Goal: Task Accomplishment & Management: Complete application form

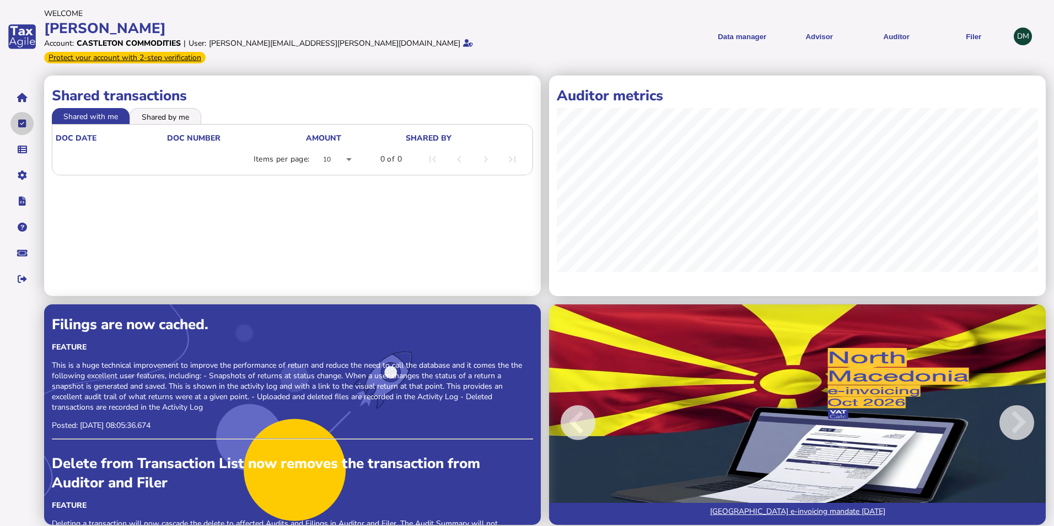
click at [22, 116] on button "navigate application pages" at bounding box center [21, 123] width 23 height 23
select select "**********"
select select "********"
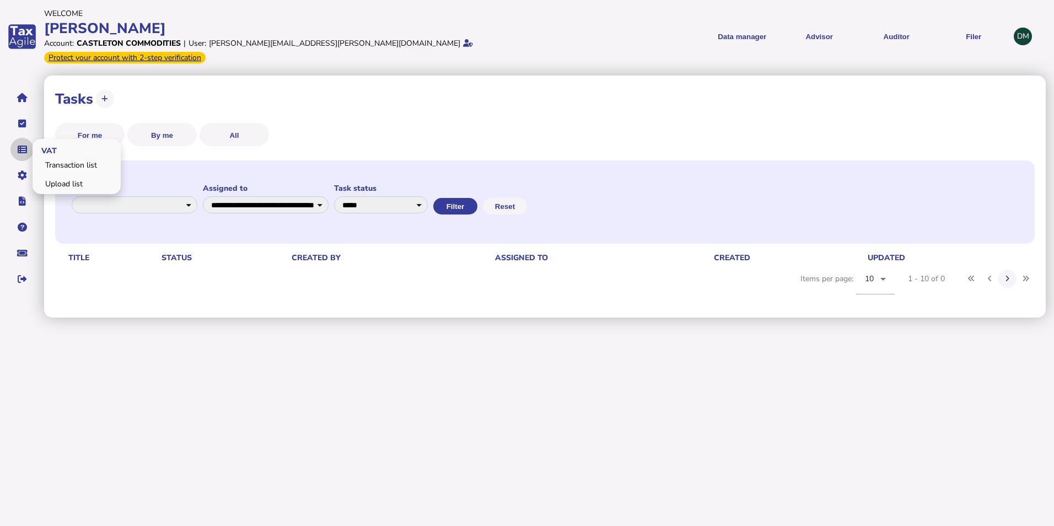
click at [24, 138] on button "navigate application pages" at bounding box center [21, 149] width 23 height 23
click at [61, 175] on link "Upload list" at bounding box center [76, 183] width 85 height 17
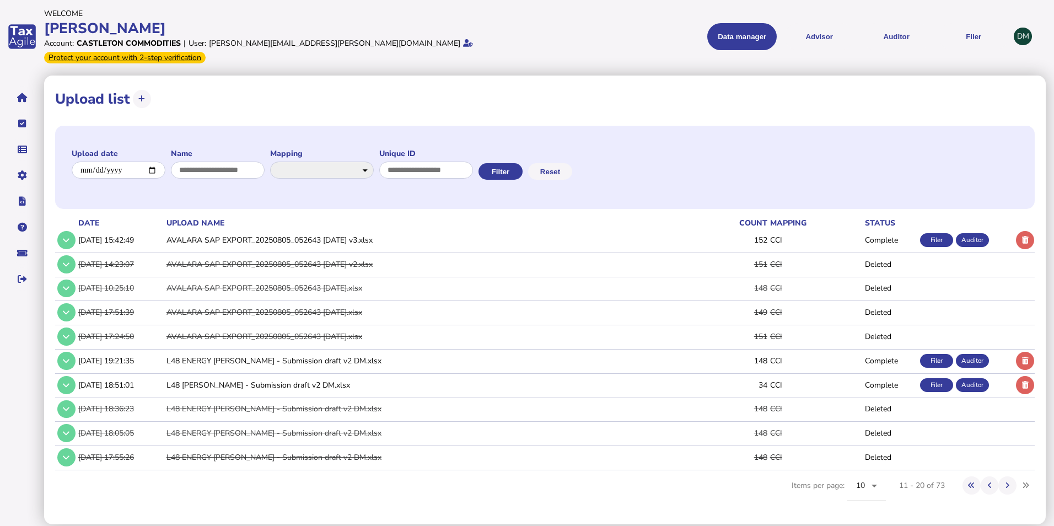
drag, startPoint x: 1022, startPoint y: 230, endPoint x: 1004, endPoint y: 251, distance: 27.4
click at [1022, 237] on icon at bounding box center [1025, 240] width 7 height 7
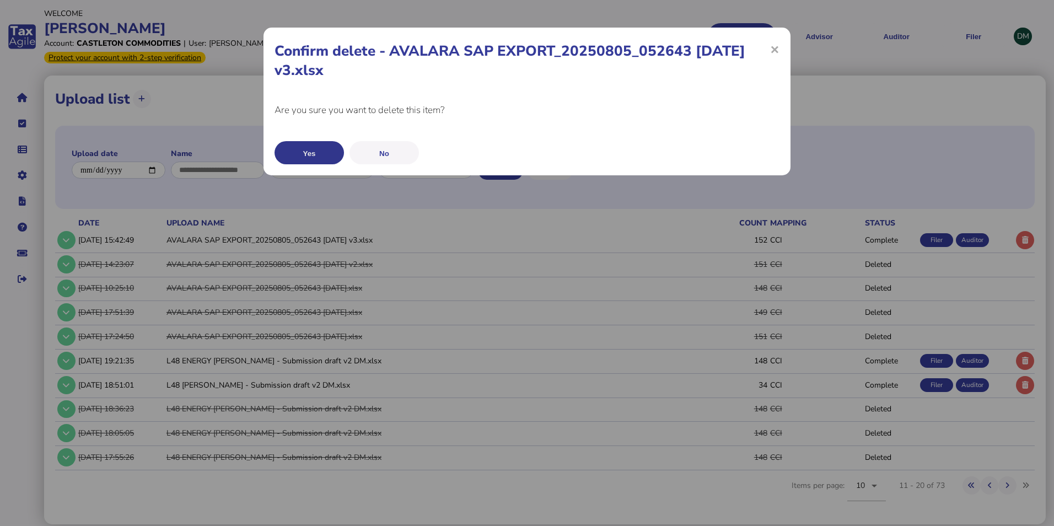
drag, startPoint x: 274, startPoint y: 153, endPoint x: 282, endPoint y: 151, distance: 8.4
click at [278, 153] on div "× Confirm delete - AVALARA SAP EXPORT_20250805_052643 [DATE] v3.xlsx Are you su…" at bounding box center [527, 102] width 527 height 148
click at [293, 152] on button "Yes" at bounding box center [309, 152] width 69 height 23
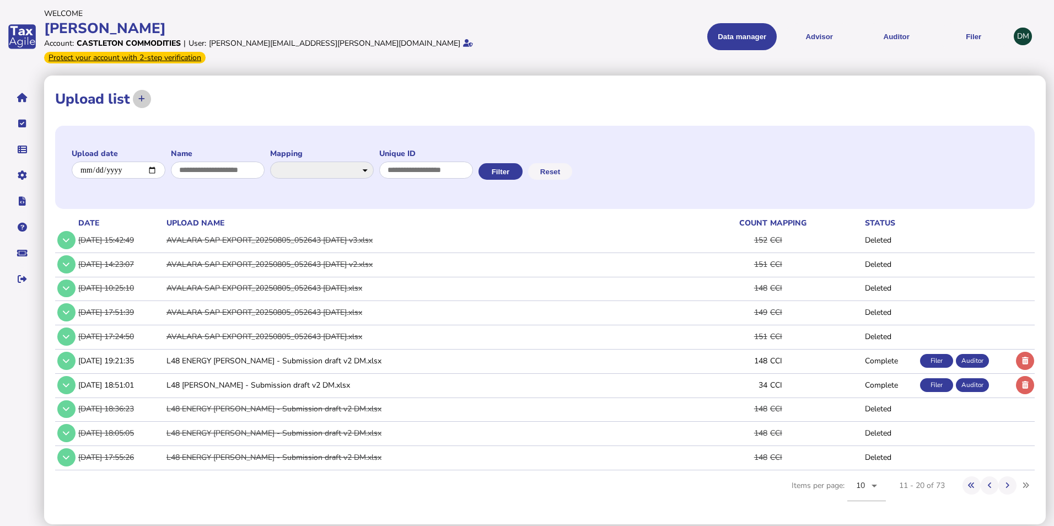
click at [139, 95] on icon at bounding box center [141, 98] width 7 height 7
select select "**********"
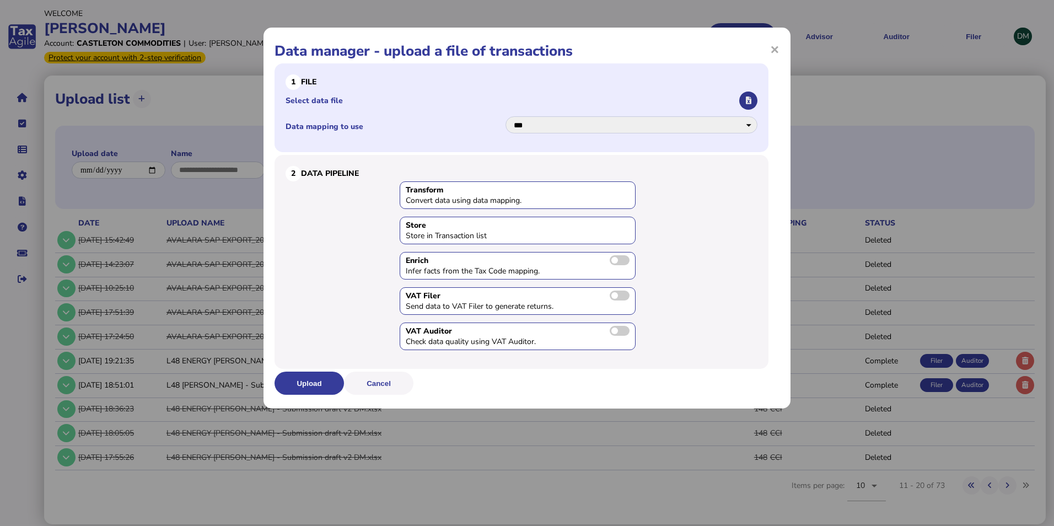
click at [745, 98] on button "button" at bounding box center [748, 101] width 18 height 18
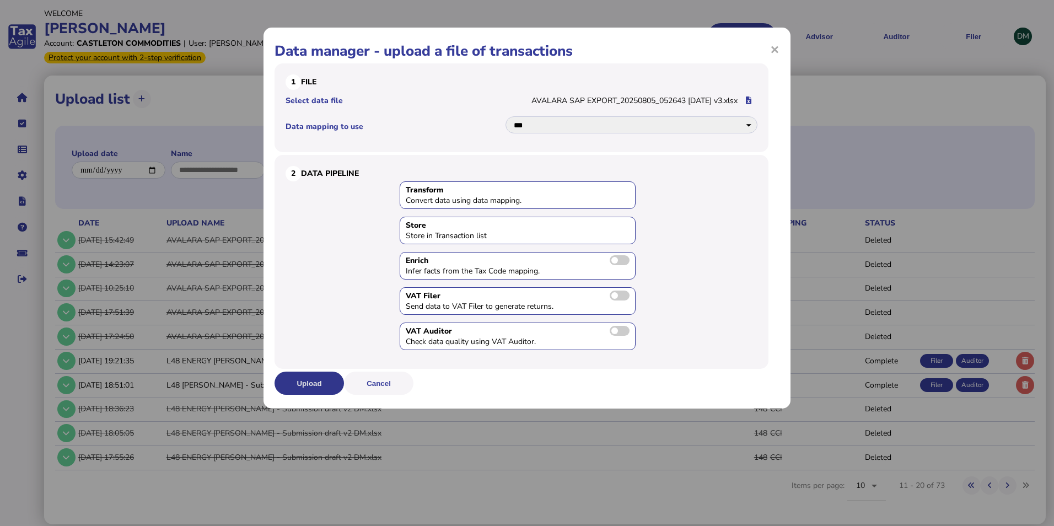
click at [326, 385] on button "Upload" at bounding box center [309, 383] width 69 height 23
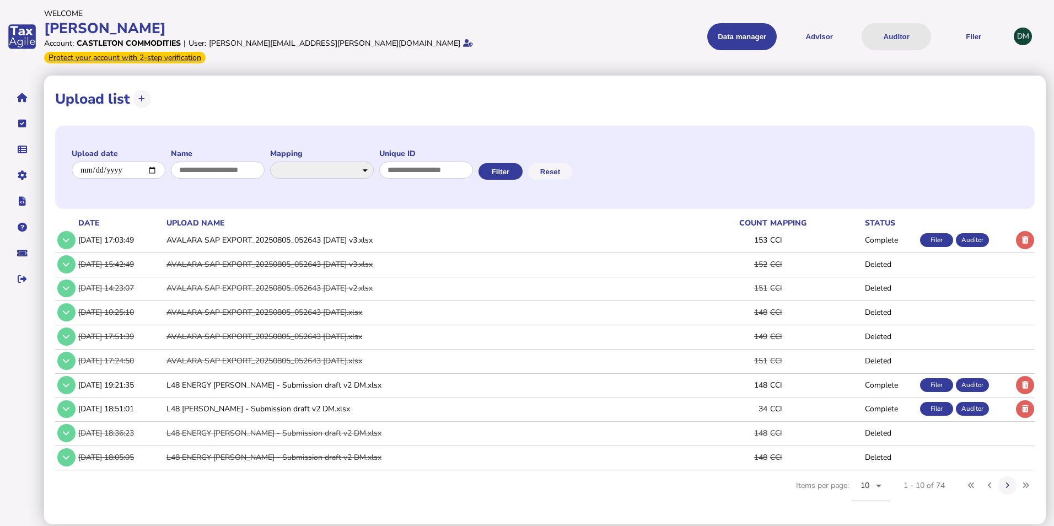
drag, startPoint x: 878, startPoint y: 32, endPoint x: 883, endPoint y: 30, distance: 5.9
click at [883, 31] on button "Auditor" at bounding box center [896, 36] width 69 height 27
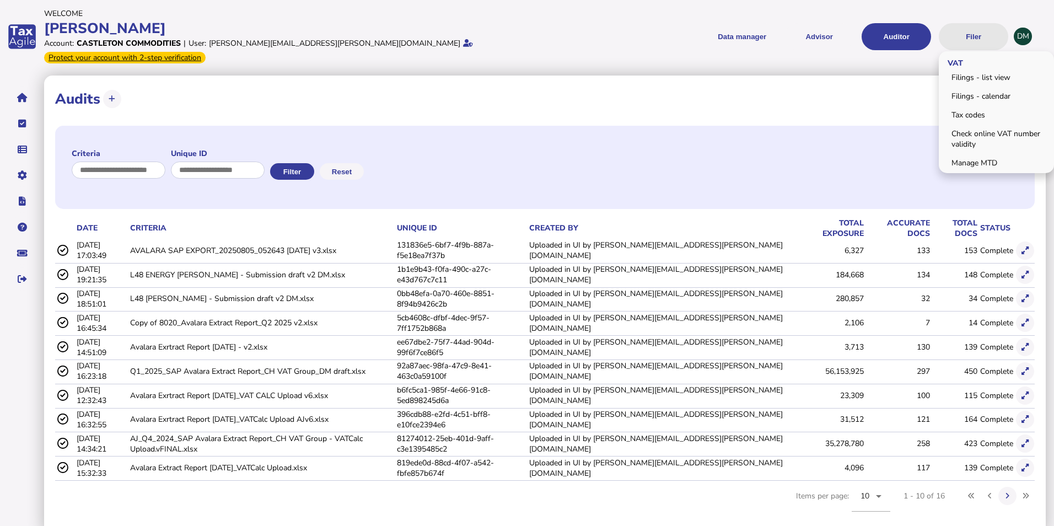
click at [981, 33] on button "Filer" at bounding box center [973, 36] width 69 height 27
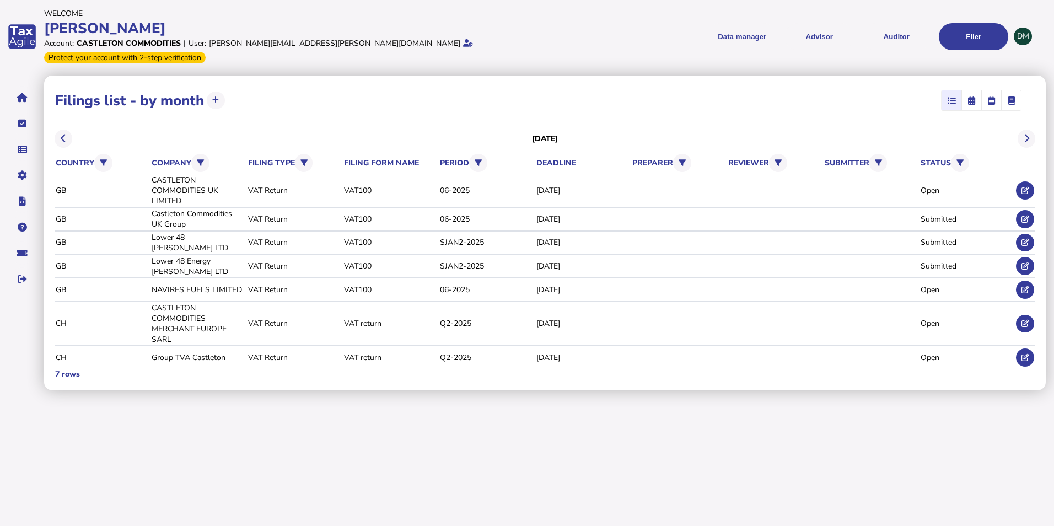
drag, startPoint x: 1026, startPoint y: 127, endPoint x: 1025, endPoint y: 135, distance: 7.2
click at [1026, 138] on icon at bounding box center [1027, 138] width 6 height 1
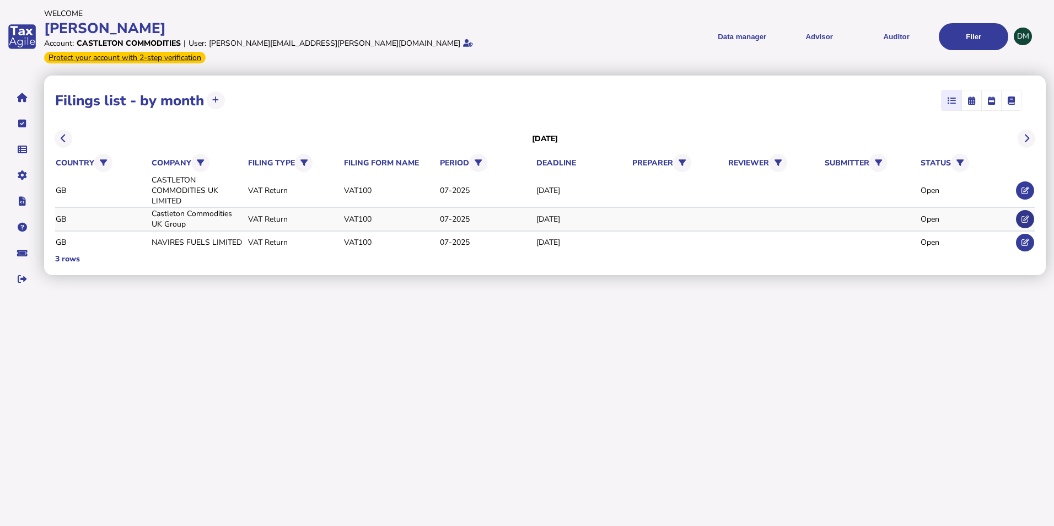
click at [1028, 216] on icon at bounding box center [1025, 219] width 7 height 7
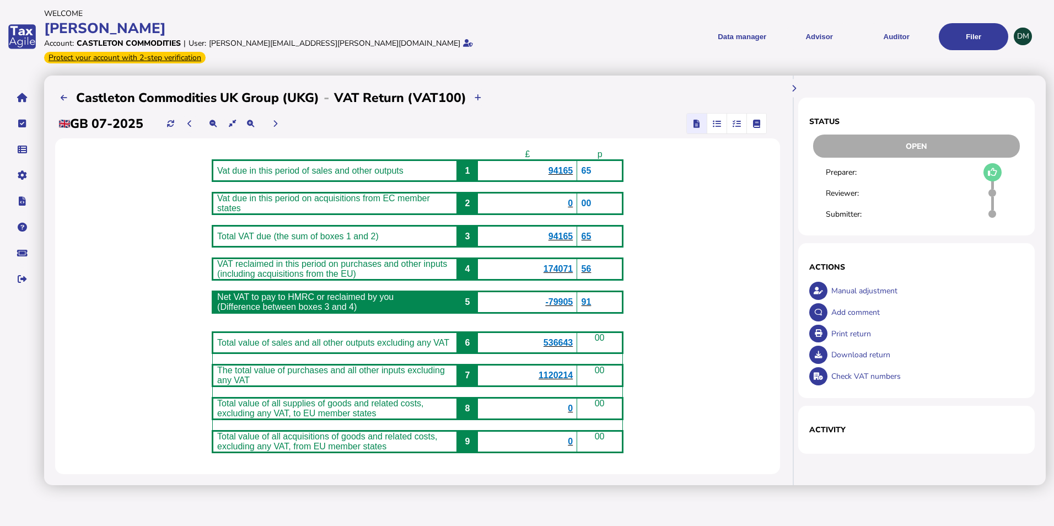
click at [734, 123] on icon "button" at bounding box center [737, 123] width 8 height 1
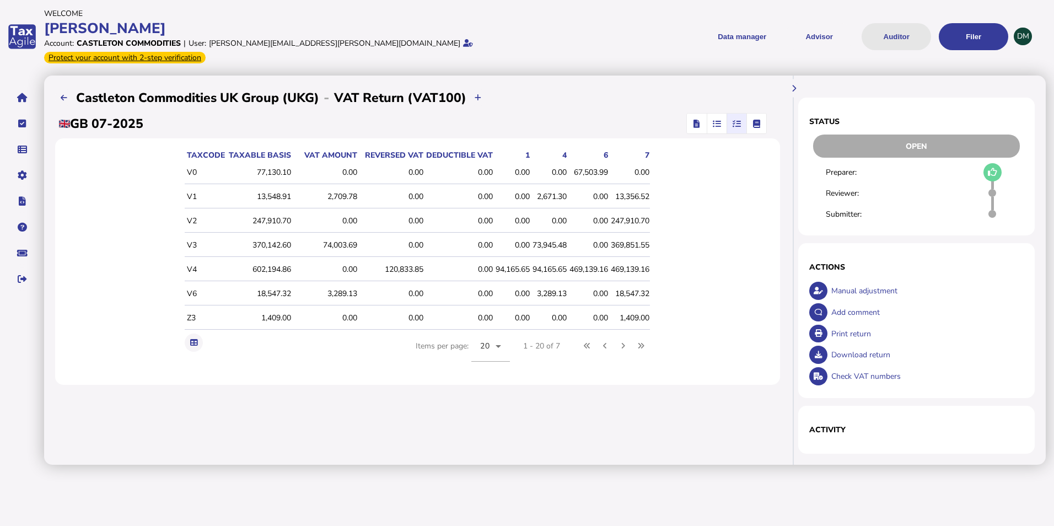
click at [885, 31] on button "Auditor" at bounding box center [896, 36] width 69 height 27
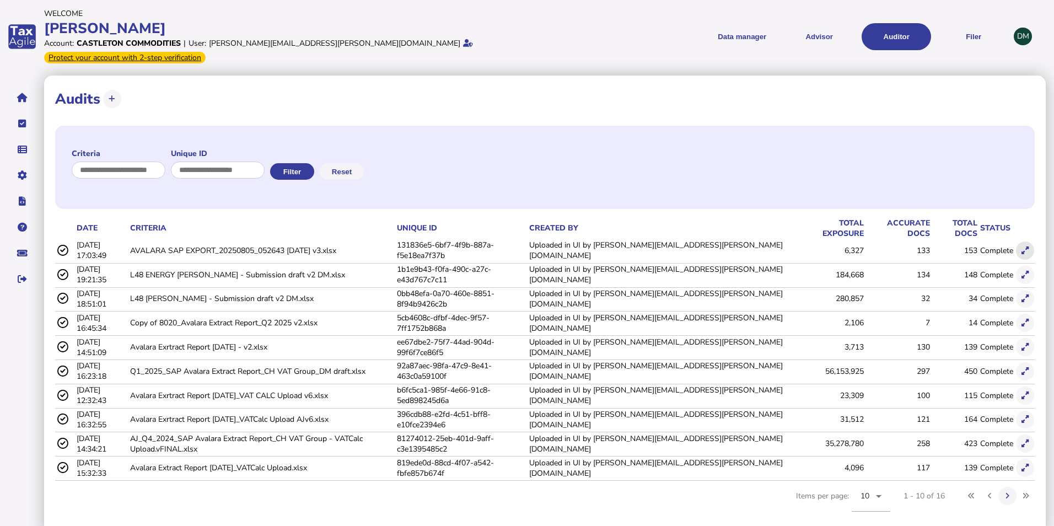
click at [1023, 247] on icon at bounding box center [1025, 250] width 7 height 7
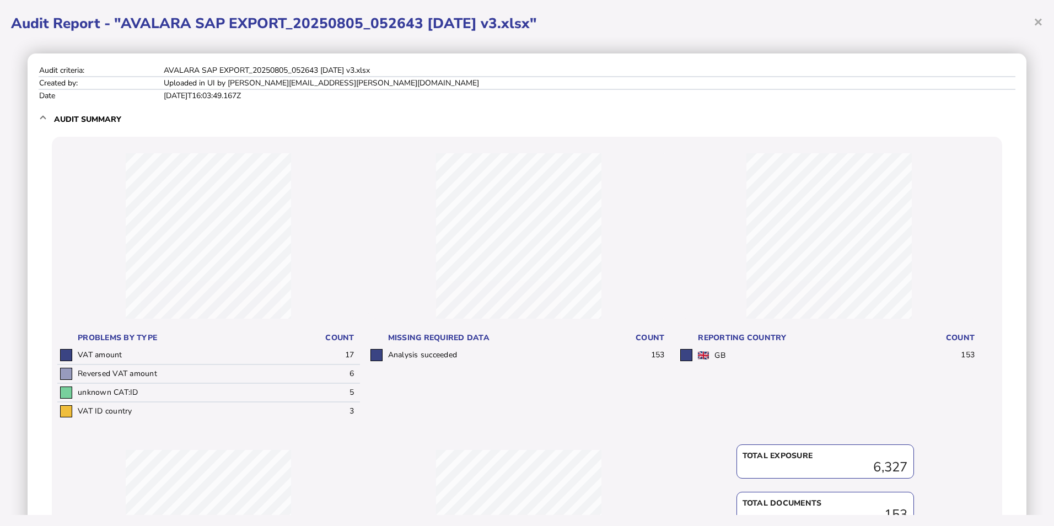
click at [1044, 25] on div "× Audit Report - "AVALARA SAP EXPORT_20250805_052643 [DATE] v3.xlsx" Audit crit…" at bounding box center [527, 263] width 1054 height 526
click at [1040, 23] on span "×" at bounding box center [1038, 21] width 9 height 21
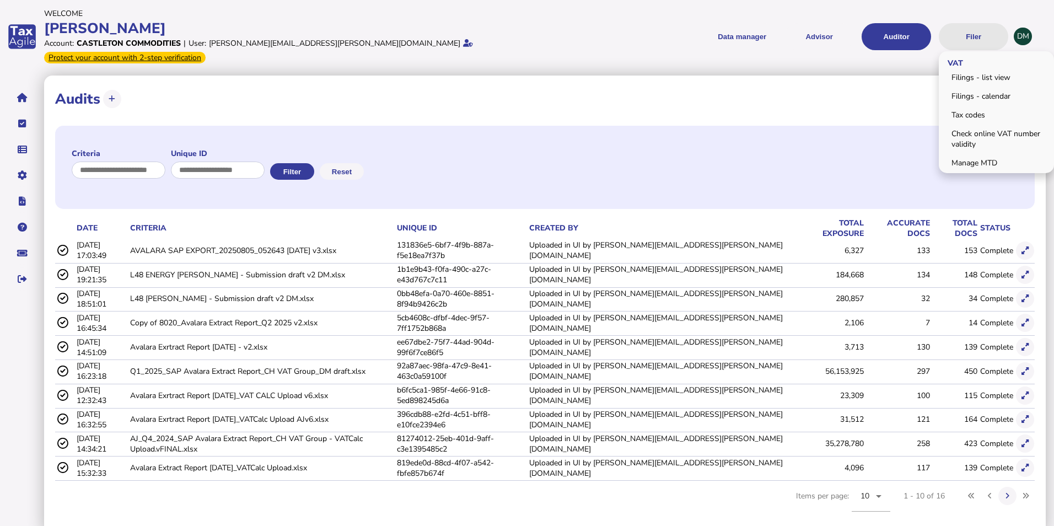
click at [981, 33] on button "Filer" at bounding box center [973, 36] width 69 height 27
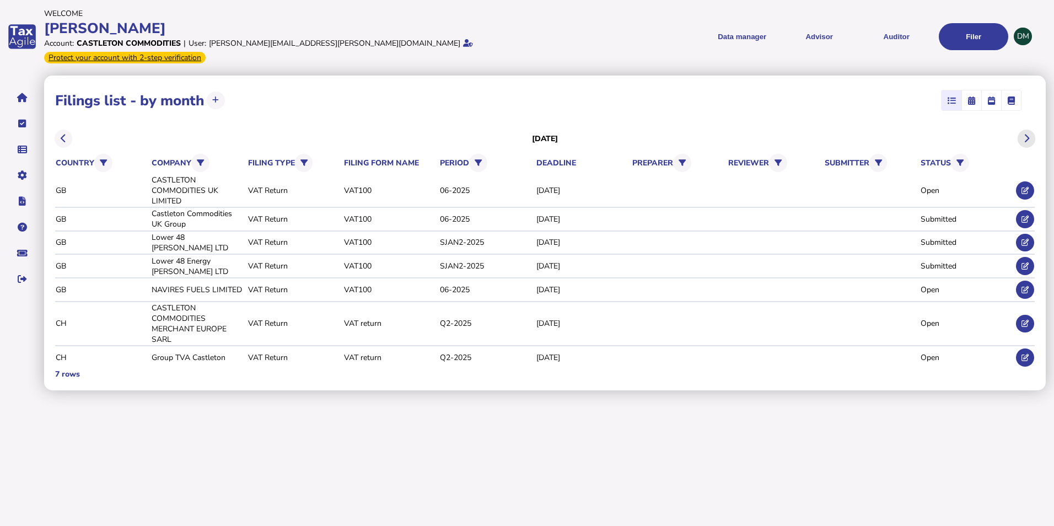
click at [1027, 130] on button at bounding box center [1027, 139] width 18 height 18
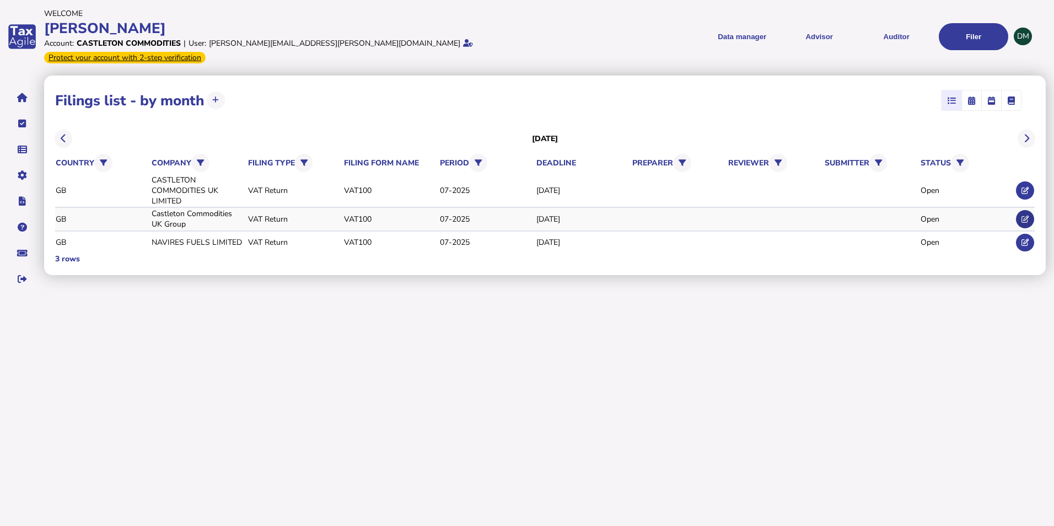
click at [1027, 216] on icon at bounding box center [1025, 219] width 7 height 7
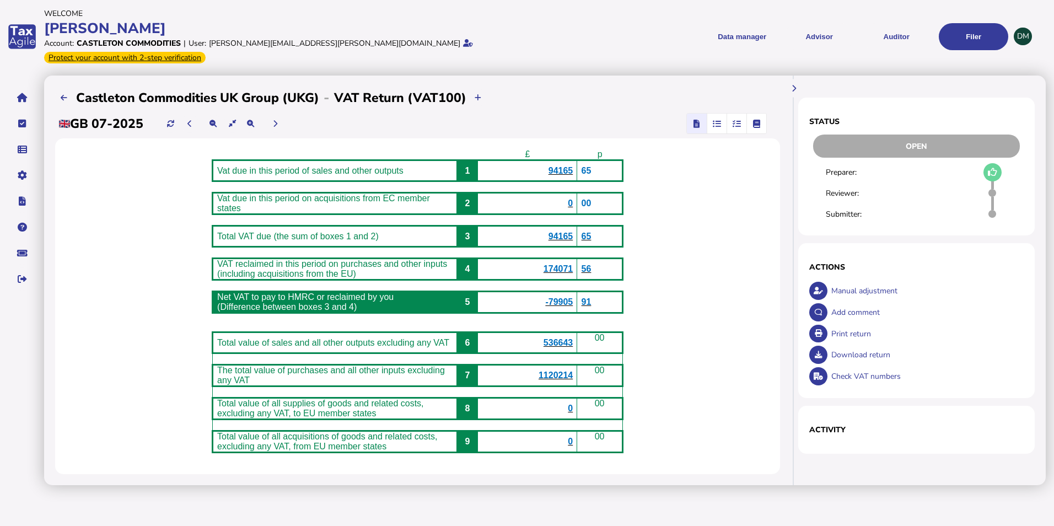
click at [718, 123] on icon "button" at bounding box center [717, 123] width 8 height 1
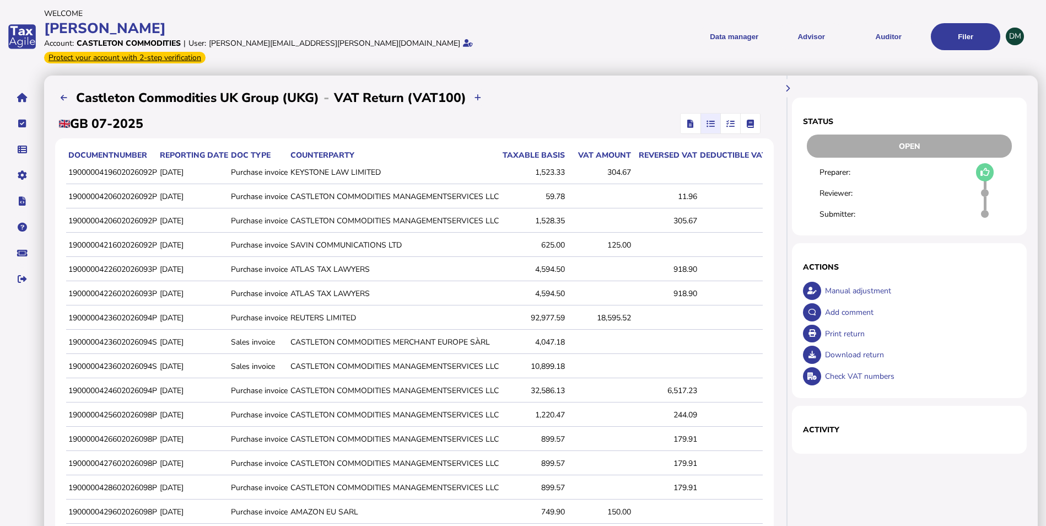
click at [728, 115] on span "button" at bounding box center [731, 124] width 18 height 20
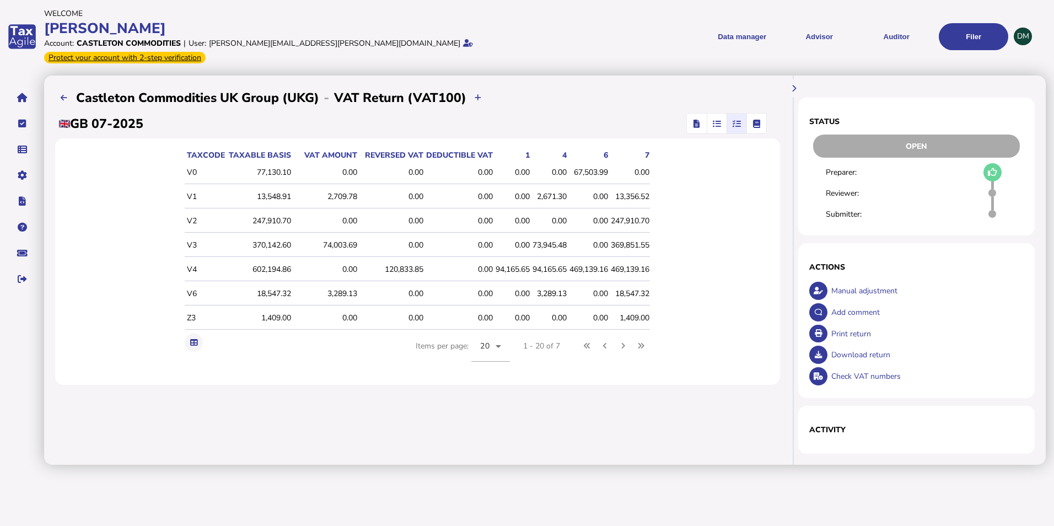
drag, startPoint x: 175, startPoint y: 331, endPoint x: 181, endPoint y: 330, distance: 6.8
click at [176, 331] on div "taxCode Taxable basis VAT amount Reversed VAT Deductible VAT 1 4 6 7 V0 77,130.…" at bounding box center [417, 261] width 725 height 246
click at [187, 334] on button at bounding box center [194, 343] width 18 height 18
click at [705, 456] on div "**********" at bounding box center [549, 274] width 1010 height 403
click at [699, 123] on icon "button" at bounding box center [697, 123] width 6 height 1
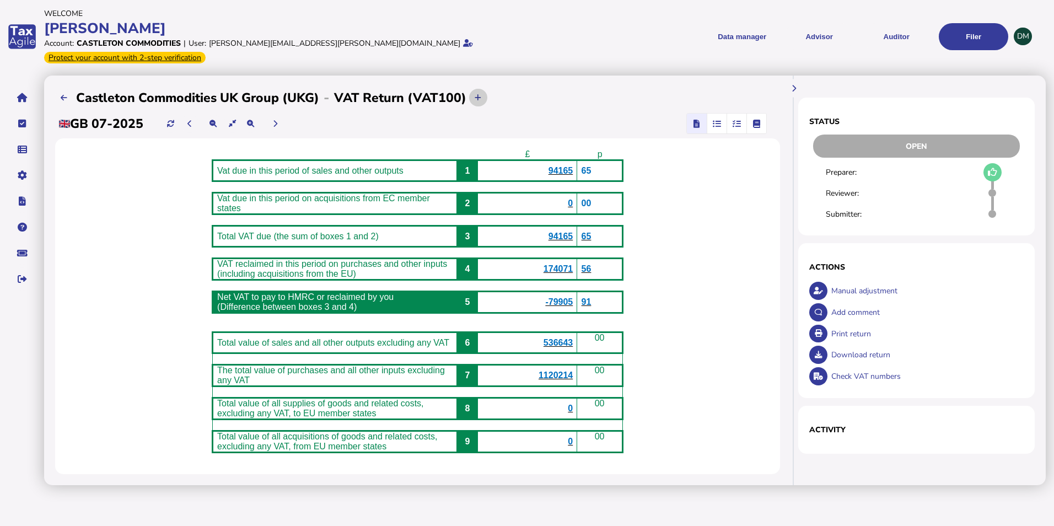
click at [475, 94] on icon at bounding box center [478, 97] width 7 height 7
select select "**********"
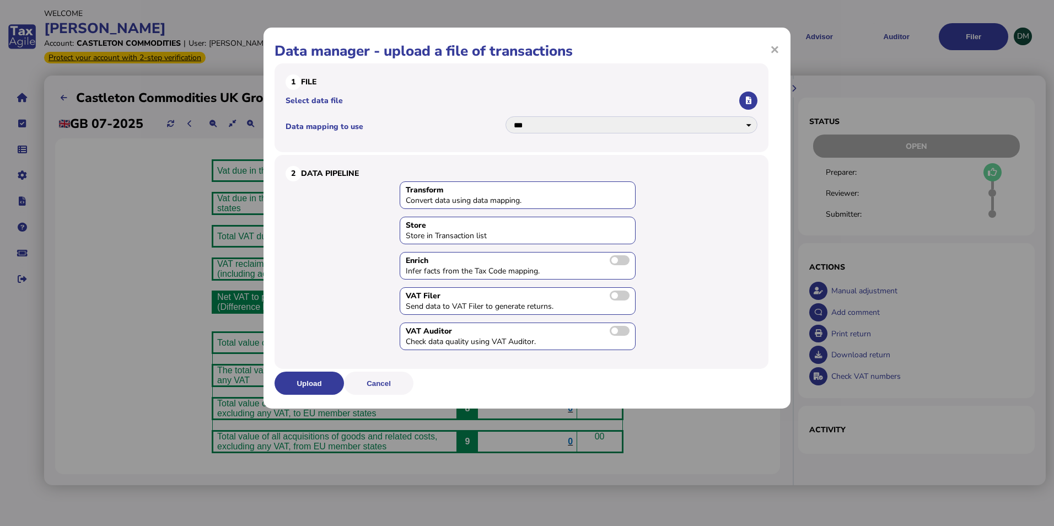
click at [773, 52] on span "×" at bounding box center [774, 49] width 9 height 21
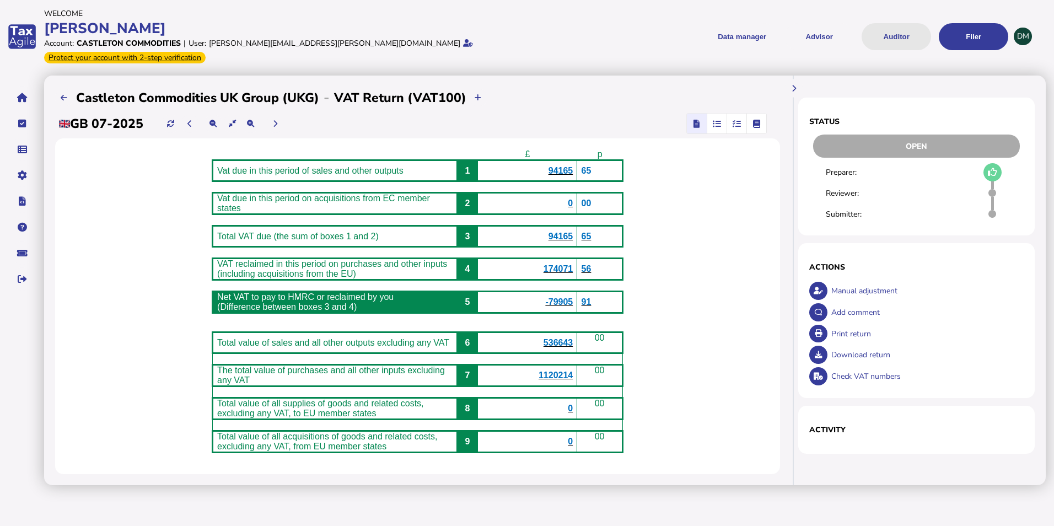
click at [906, 29] on button "Auditor" at bounding box center [896, 36] width 69 height 27
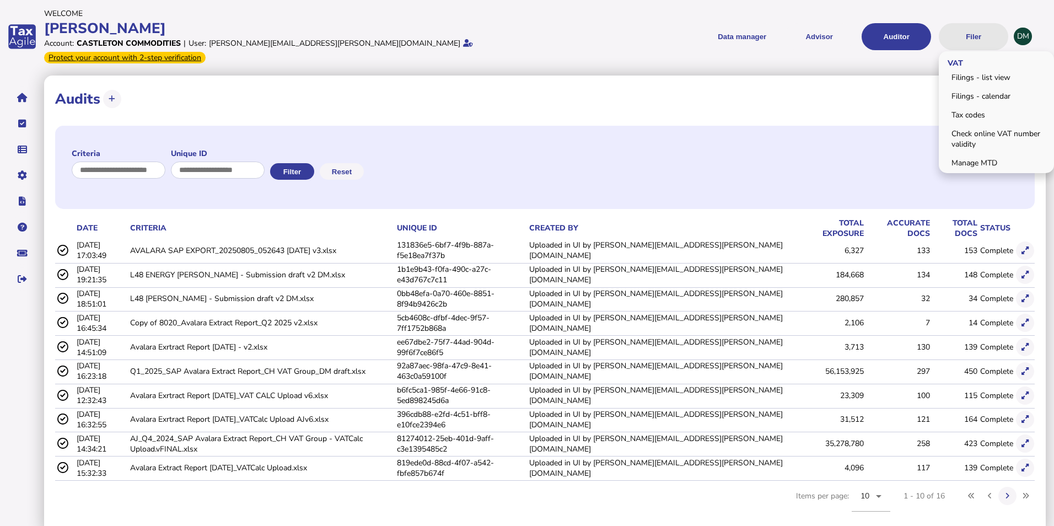
click at [981, 38] on button "Filer" at bounding box center [973, 36] width 69 height 27
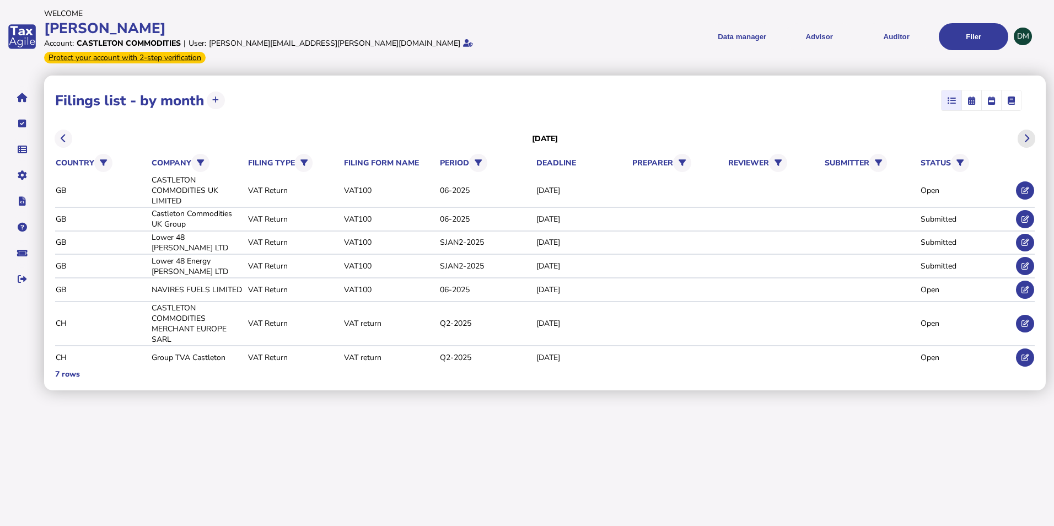
click at [1025, 138] on icon at bounding box center [1027, 138] width 6 height 1
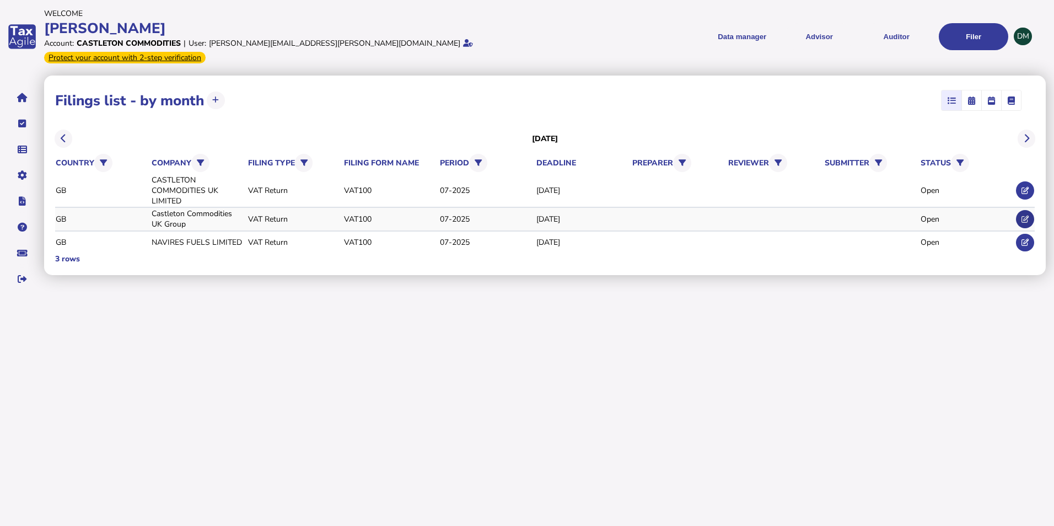
click at [1023, 216] on icon at bounding box center [1025, 219] width 7 height 7
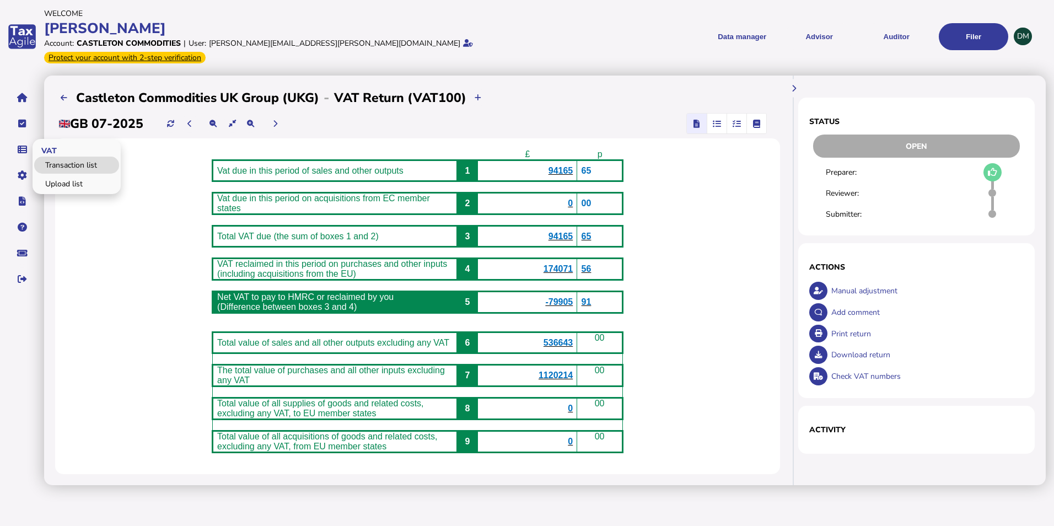
click at [69, 157] on link "Transaction list" at bounding box center [76, 165] width 85 height 17
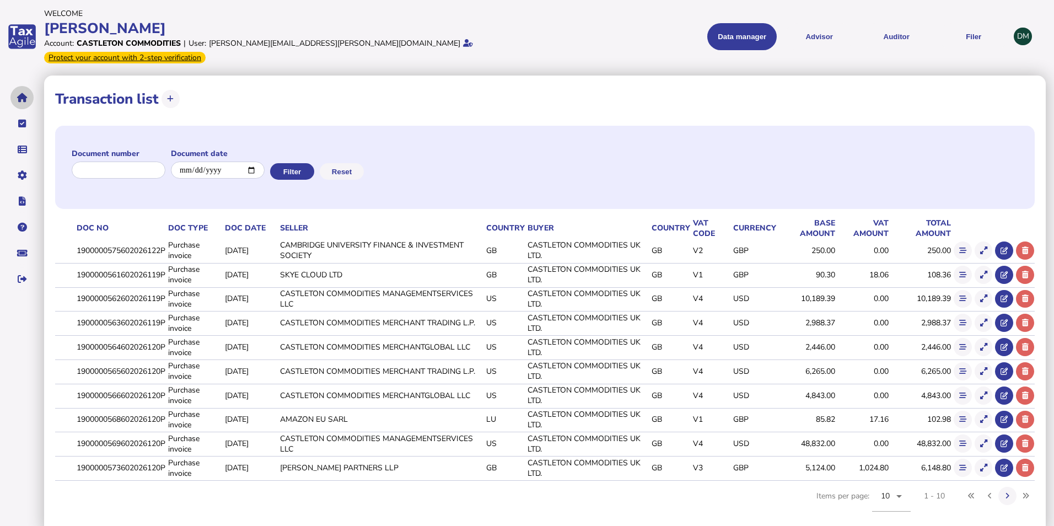
click at [24, 98] on icon "navigate application pages" at bounding box center [22, 98] width 10 height 1
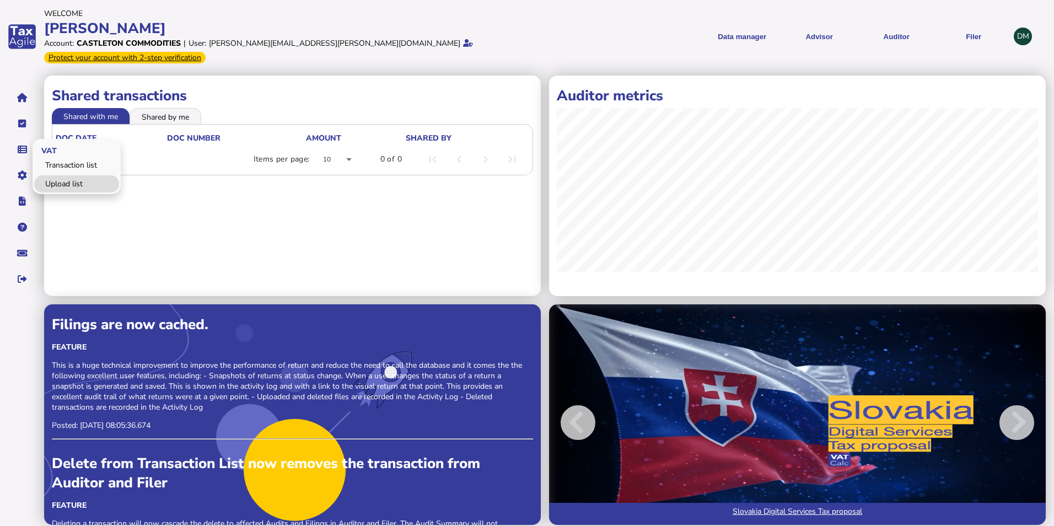
click at [71, 175] on link "Upload list" at bounding box center [76, 183] width 85 height 17
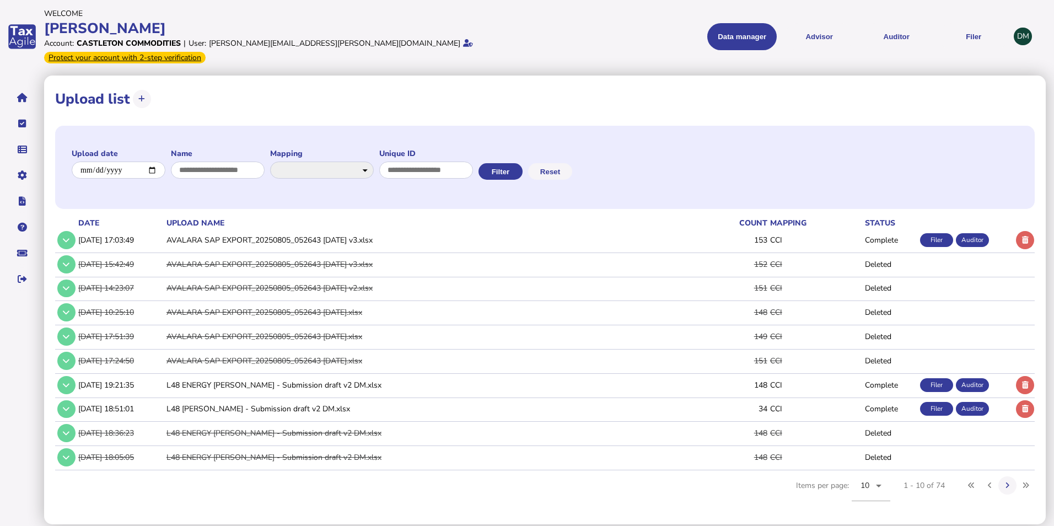
click at [862, 229] on tr "[DATE] 17:03:49 AVALARA SAP EXPORT_20250805_052643 [DATE] v3.xlsx 153 CCI Compl…" at bounding box center [545, 240] width 980 height 23
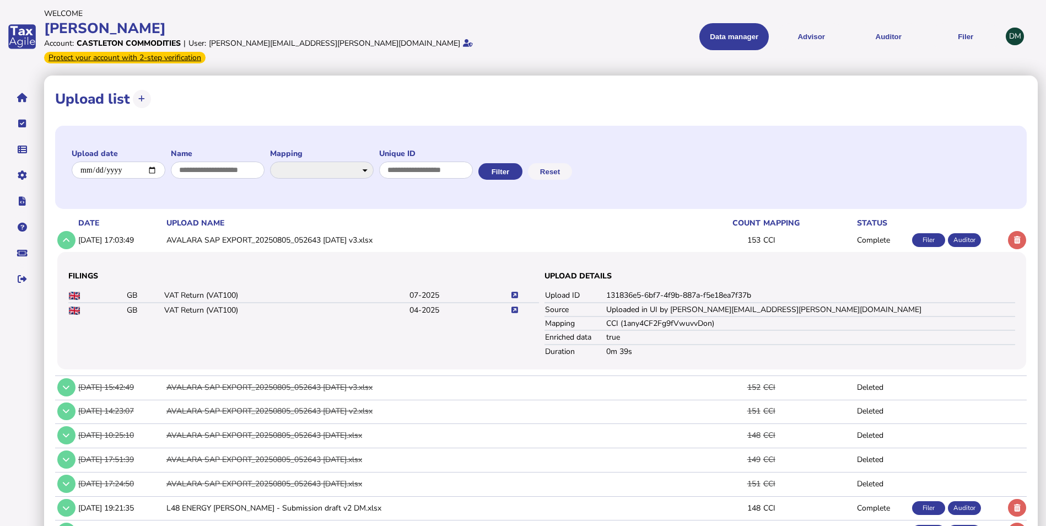
drag, startPoint x: 383, startPoint y: 299, endPoint x: 350, endPoint y: 299, distance: 32.5
click at [350, 303] on tr "GB VAT Return (VAT100) 04-2025" at bounding box center [303, 310] width 471 height 14
drag, startPoint x: 350, startPoint y: 299, endPoint x: 447, endPoint y: 304, distance: 96.6
click at [447, 304] on div "Filings GB VAT Return (VAT100) 07-2025 GB VAT Return (VAT100) 04-2025" at bounding box center [303, 310] width 471 height 95
click at [514, 307] on icon at bounding box center [515, 310] width 7 height 7
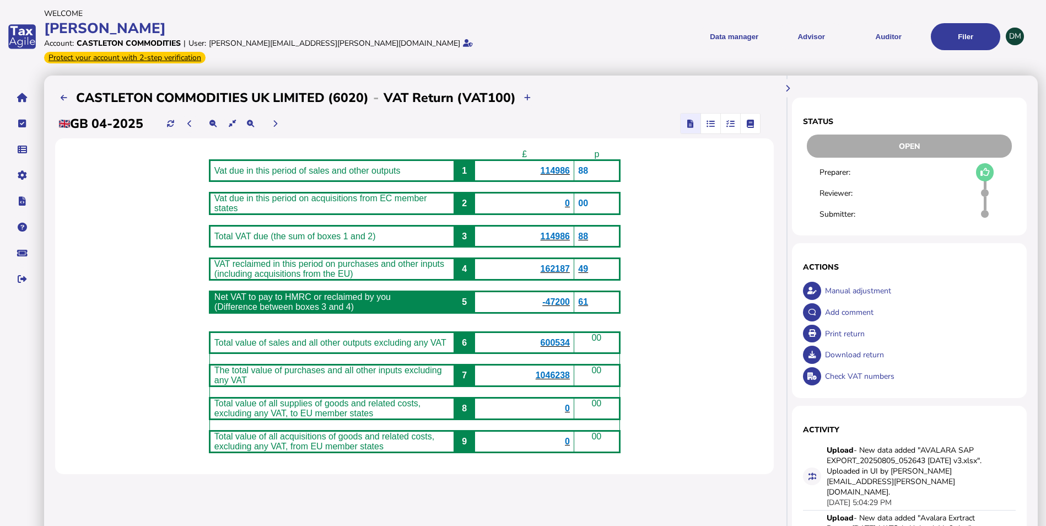
click at [711, 123] on icon "button" at bounding box center [711, 123] width 8 height 1
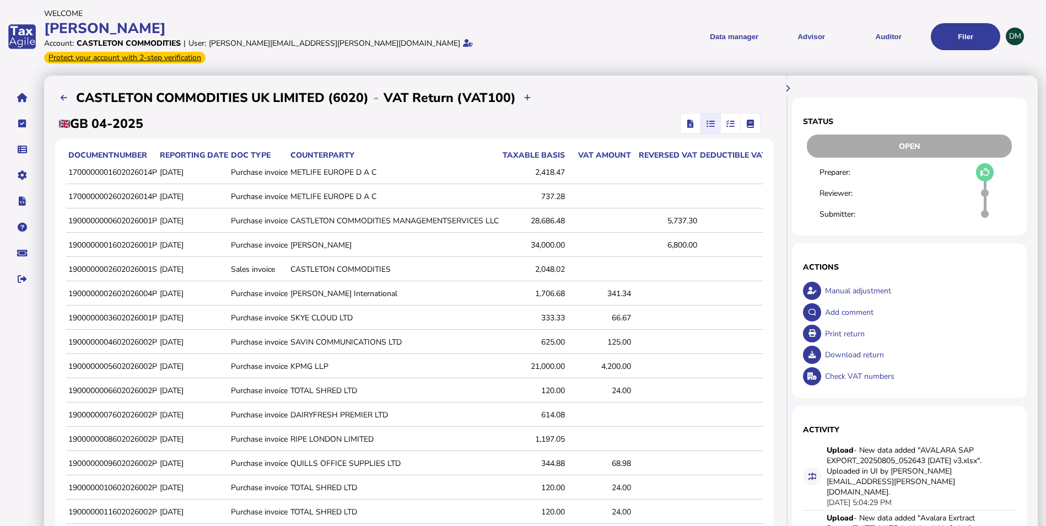
click at [729, 123] on icon "button" at bounding box center [731, 123] width 8 height 1
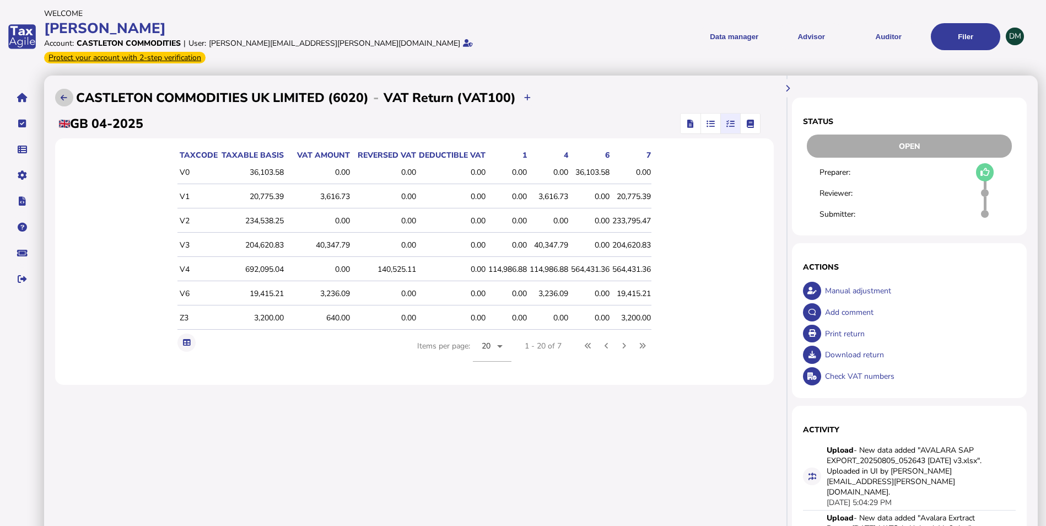
click at [65, 94] on icon at bounding box center [64, 97] width 7 height 7
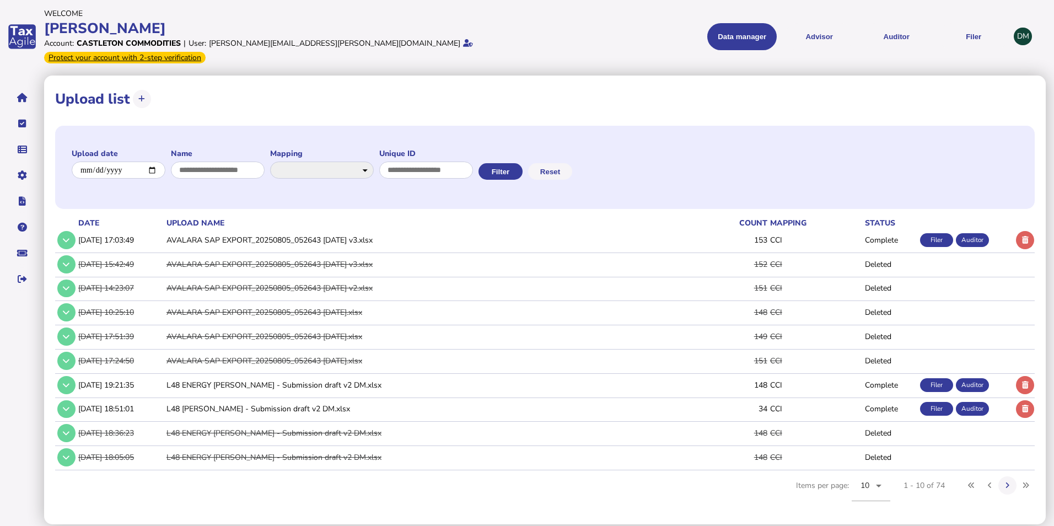
click at [139, 95] on icon at bounding box center [141, 98] width 7 height 7
select select "**********"
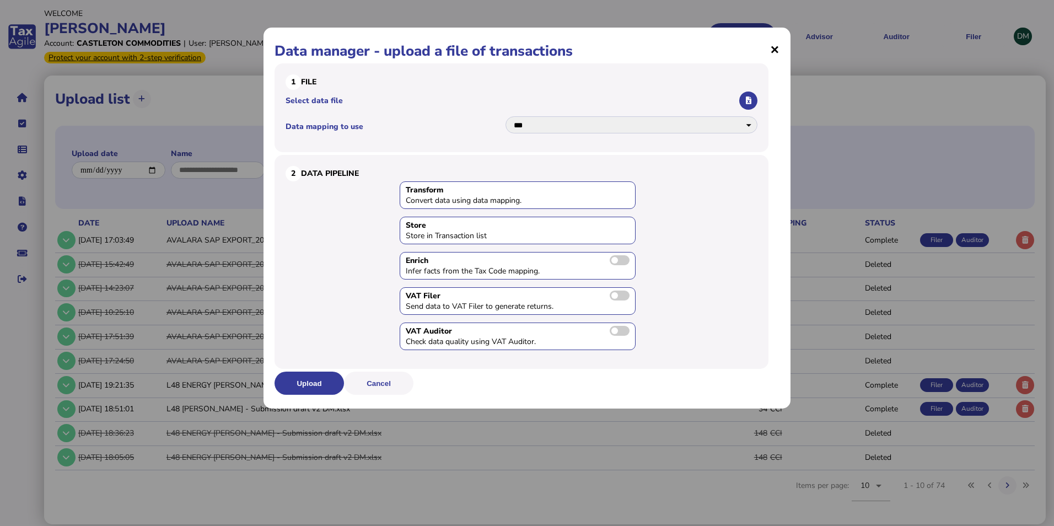
click at [775, 47] on span "×" at bounding box center [774, 49] width 9 height 21
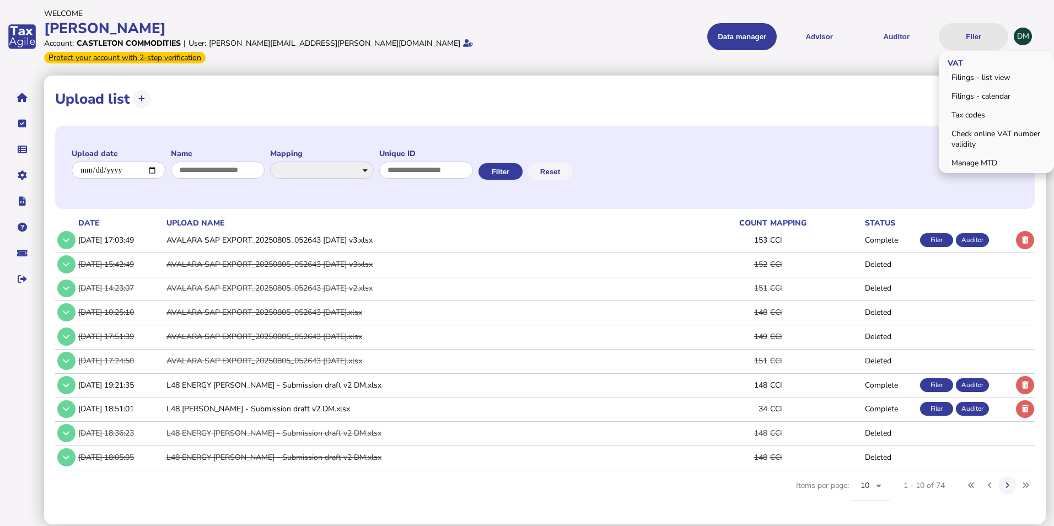
drag, startPoint x: 973, startPoint y: 27, endPoint x: 985, endPoint y: 42, distance: 20.0
click at [973, 26] on button "Filer" at bounding box center [973, 36] width 69 height 27
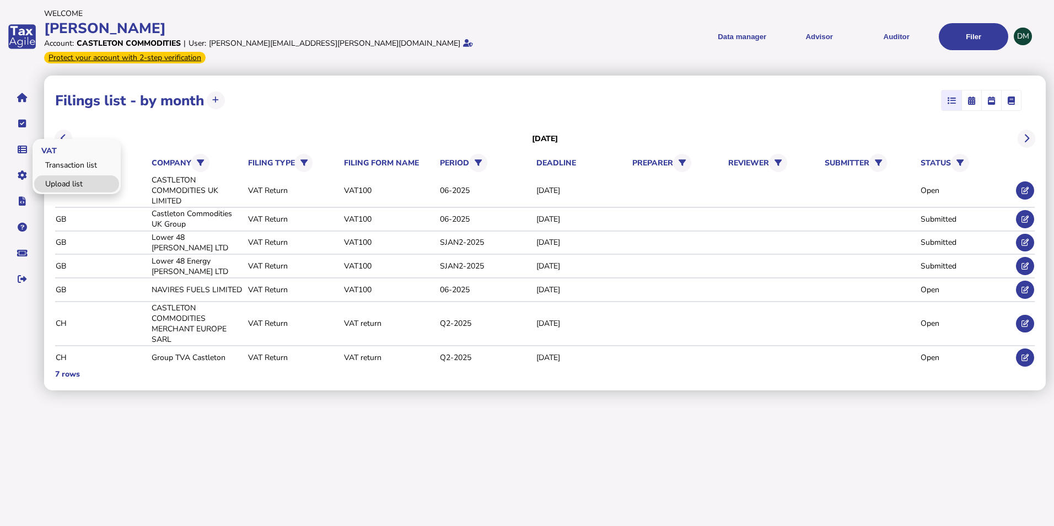
drag, startPoint x: 69, startPoint y: 168, endPoint x: 69, endPoint y: 173, distance: 5.5
click at [69, 175] on link "Upload list" at bounding box center [76, 183] width 85 height 17
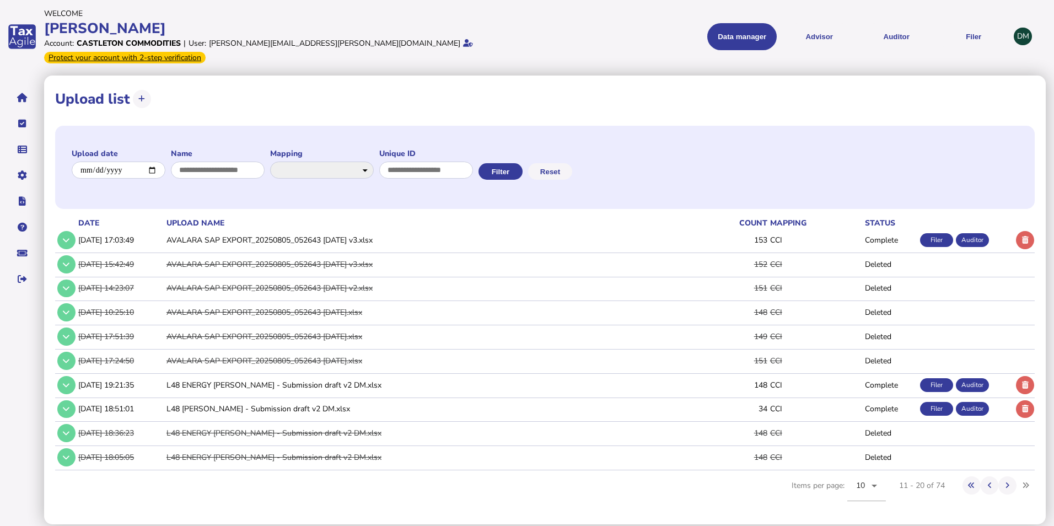
click at [1023, 237] on icon at bounding box center [1025, 240] width 7 height 7
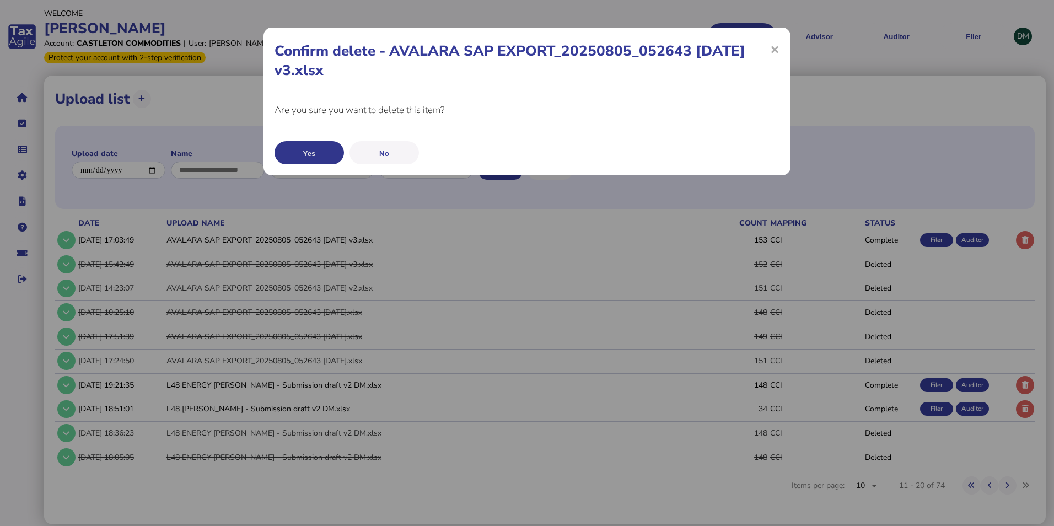
click at [323, 149] on button "Yes" at bounding box center [309, 152] width 69 height 23
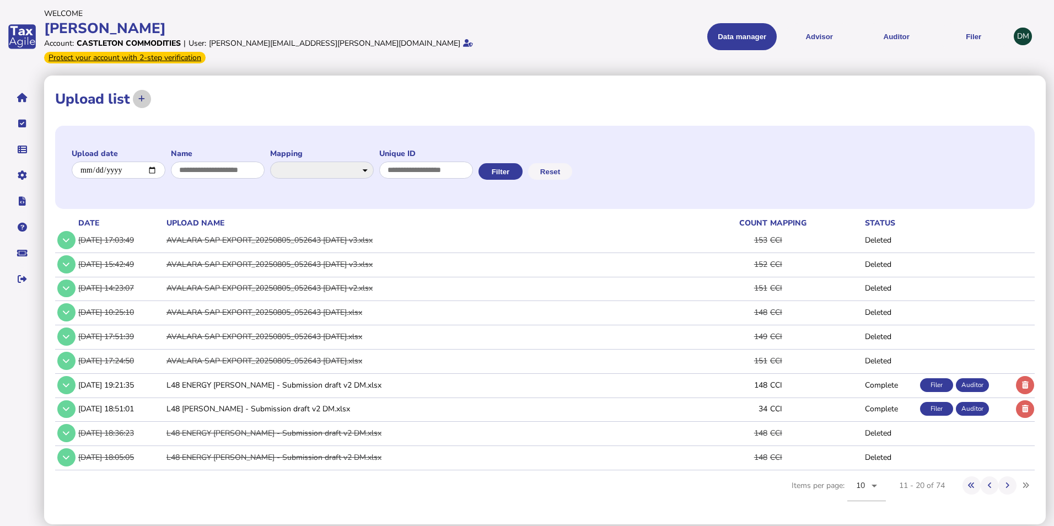
click at [149, 90] on button at bounding box center [142, 99] width 18 height 18
select select "**********"
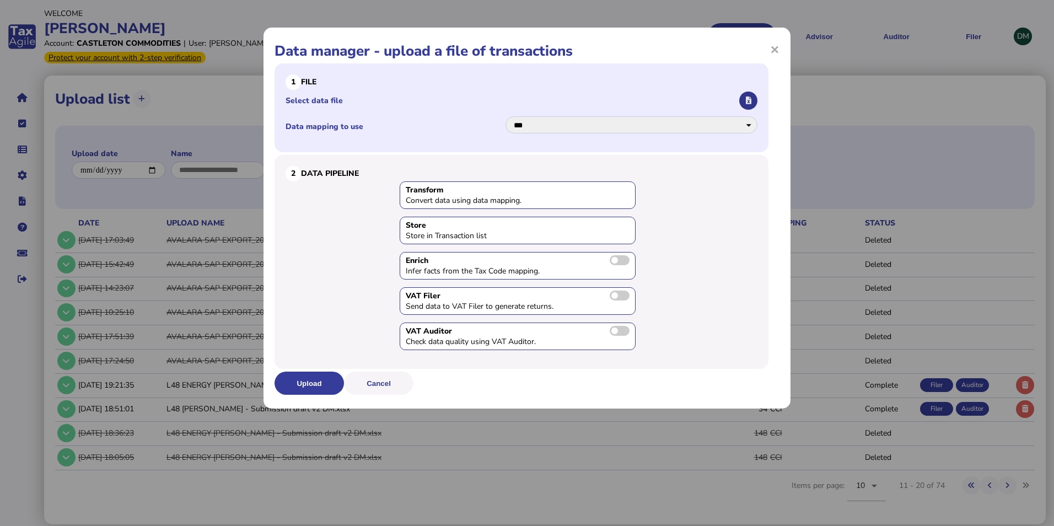
click at [748, 101] on icon "button" at bounding box center [749, 100] width 6 height 7
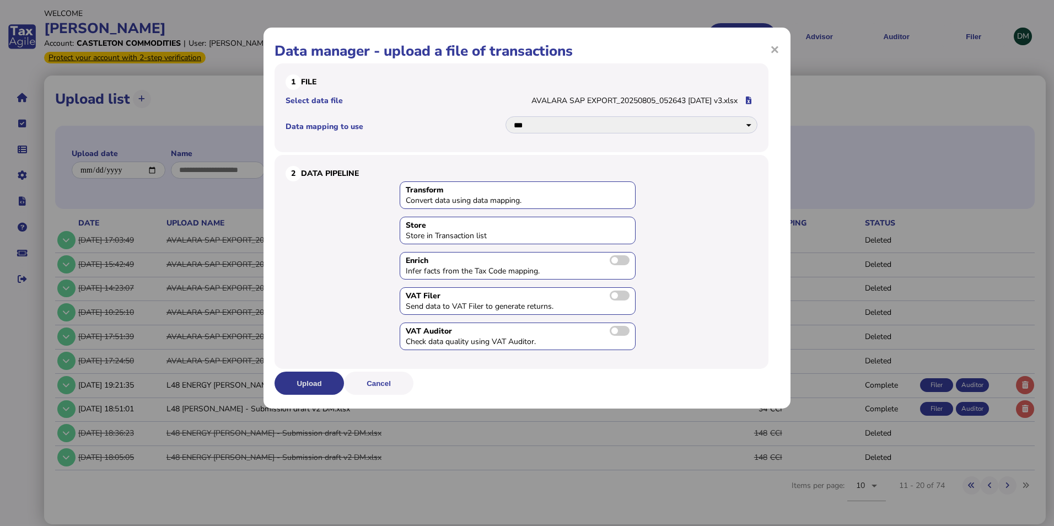
click at [310, 383] on button "Upload" at bounding box center [309, 383] width 69 height 23
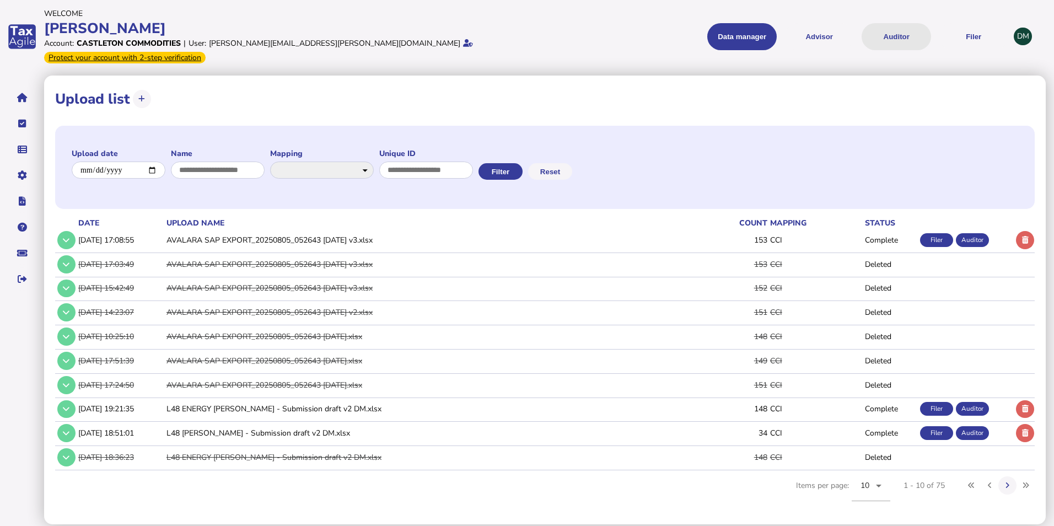
click at [890, 25] on button "Auditor" at bounding box center [896, 36] width 69 height 27
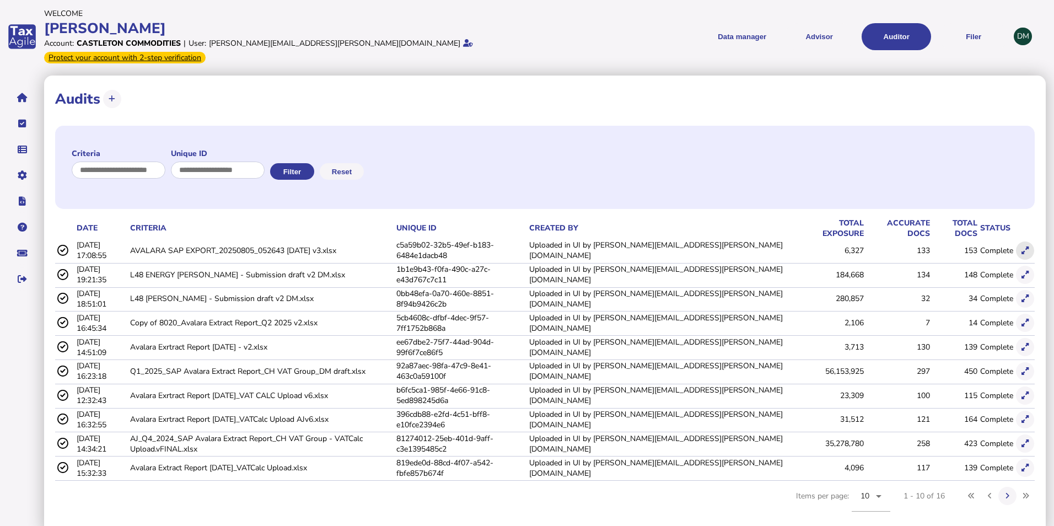
click at [1027, 247] on icon at bounding box center [1025, 250] width 7 height 7
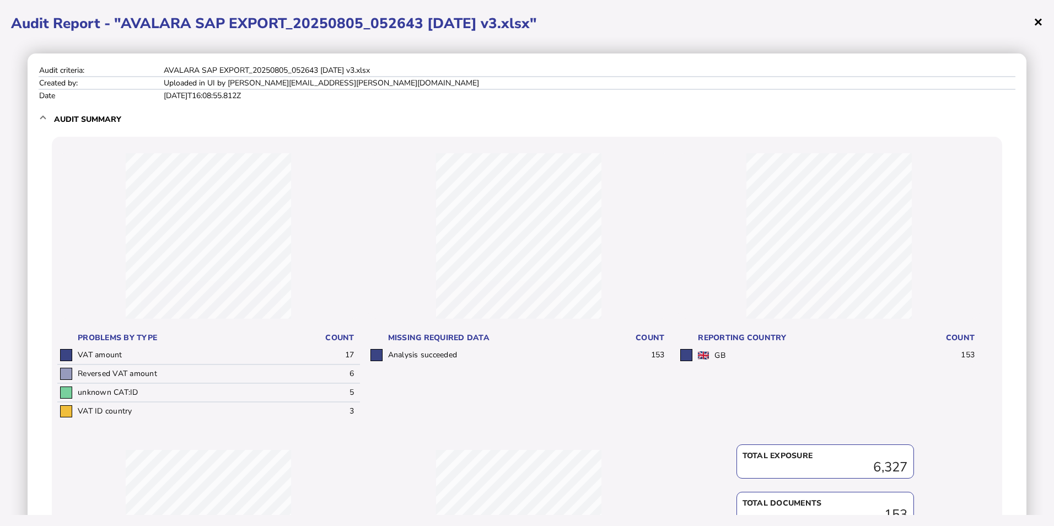
click at [1040, 24] on span "×" at bounding box center [1038, 21] width 9 height 21
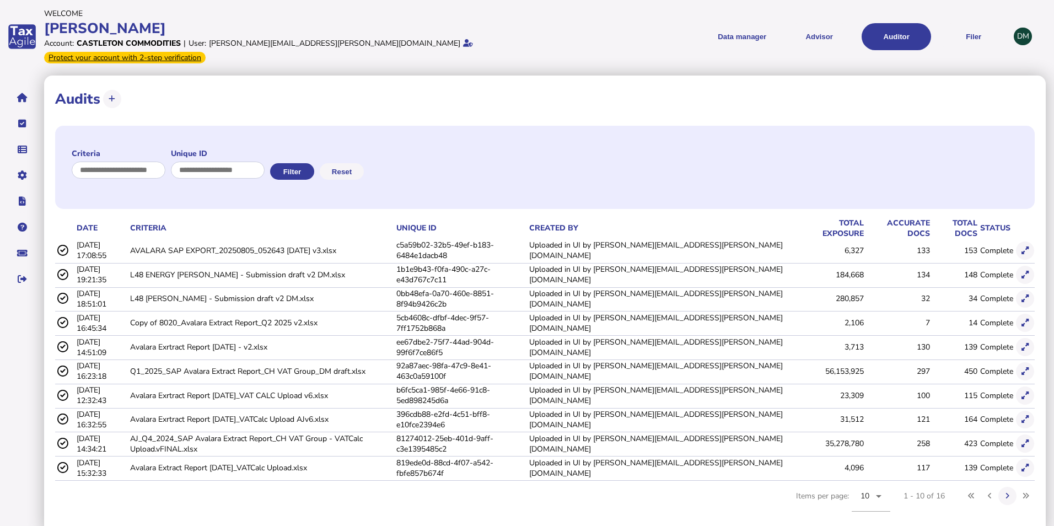
click at [238, 239] on td "AVALARA SAP EXPORT_20250805_052643 [DATE] v3.xlsx" at bounding box center [261, 250] width 266 height 23
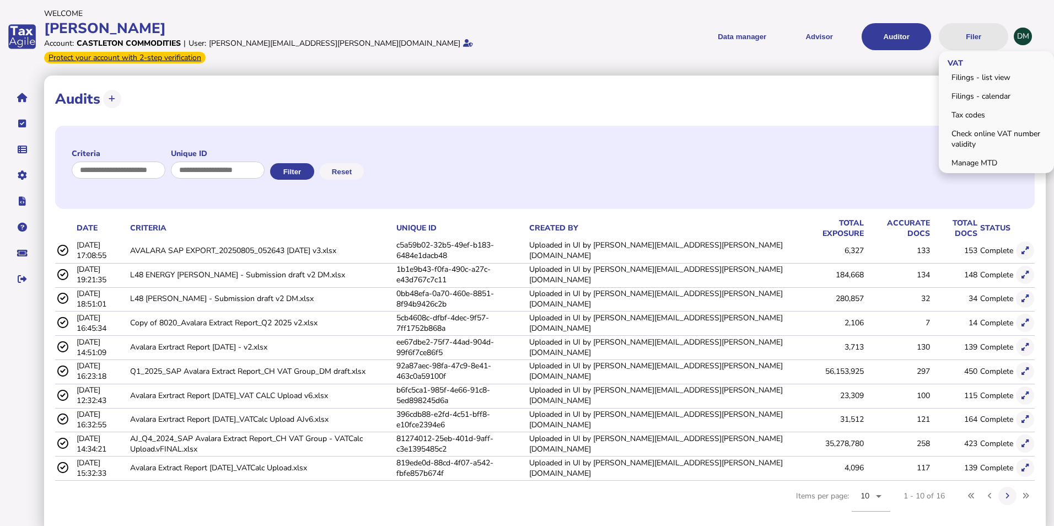
click at [984, 30] on button "Filer" at bounding box center [973, 36] width 69 height 27
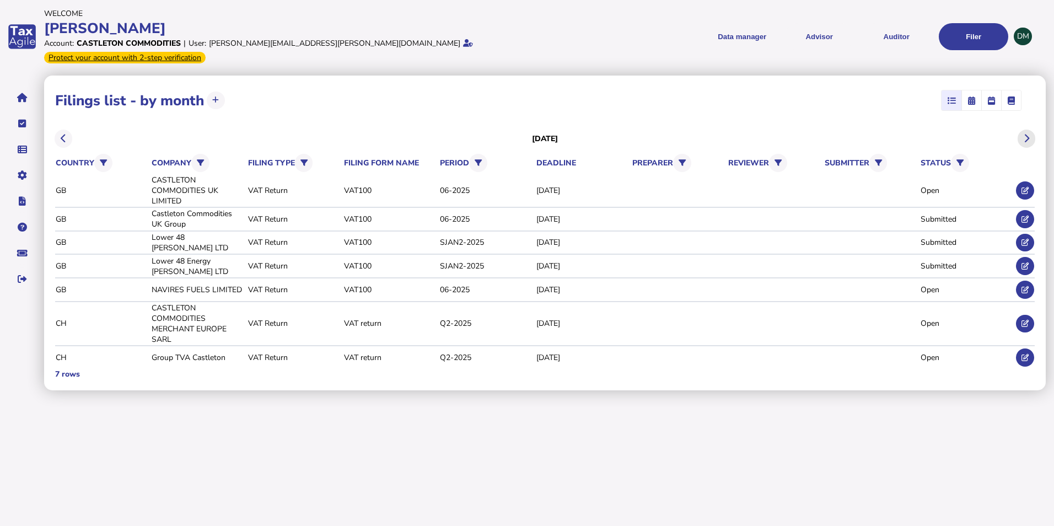
click at [1022, 130] on button at bounding box center [1027, 139] width 18 height 18
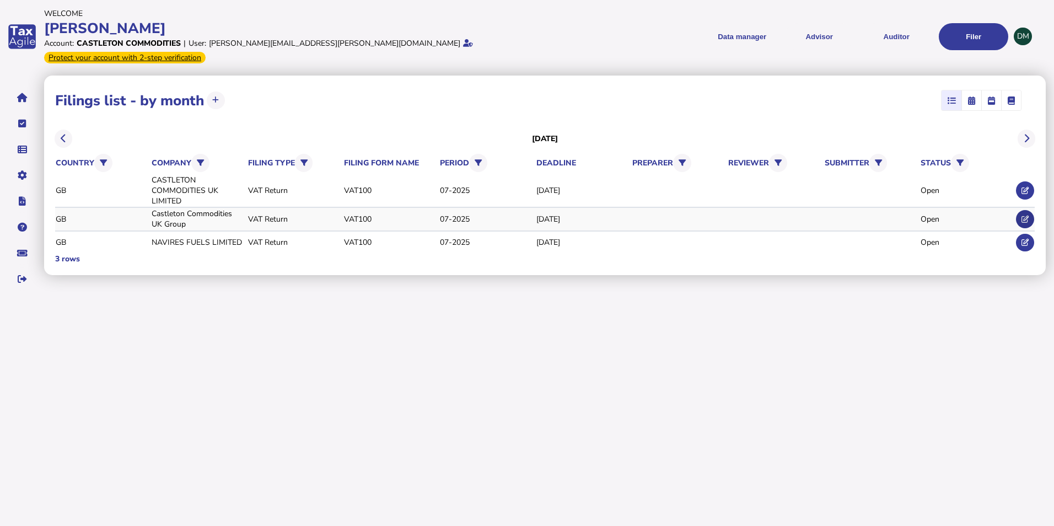
click at [1029, 210] on button at bounding box center [1025, 219] width 18 height 18
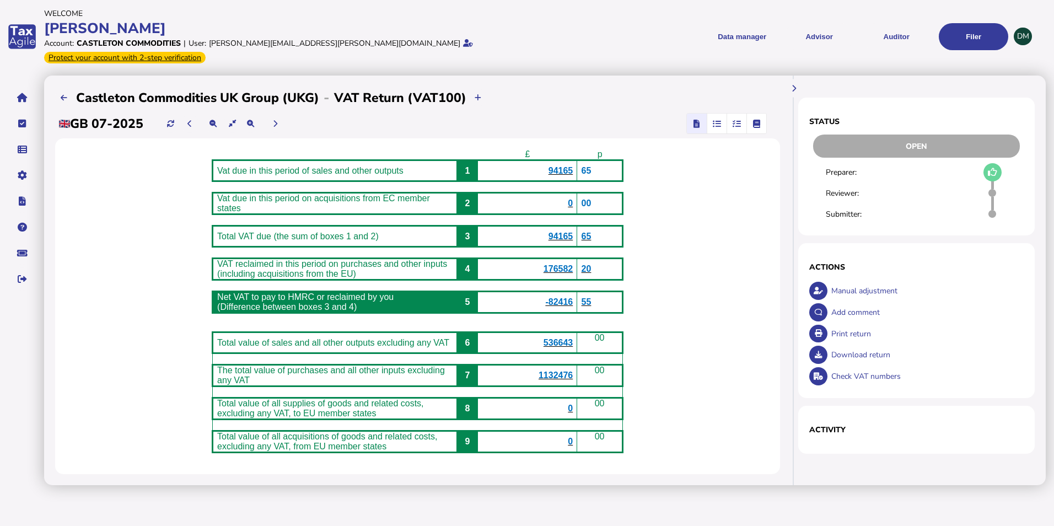
click at [736, 123] on icon "button" at bounding box center [737, 123] width 8 height 1
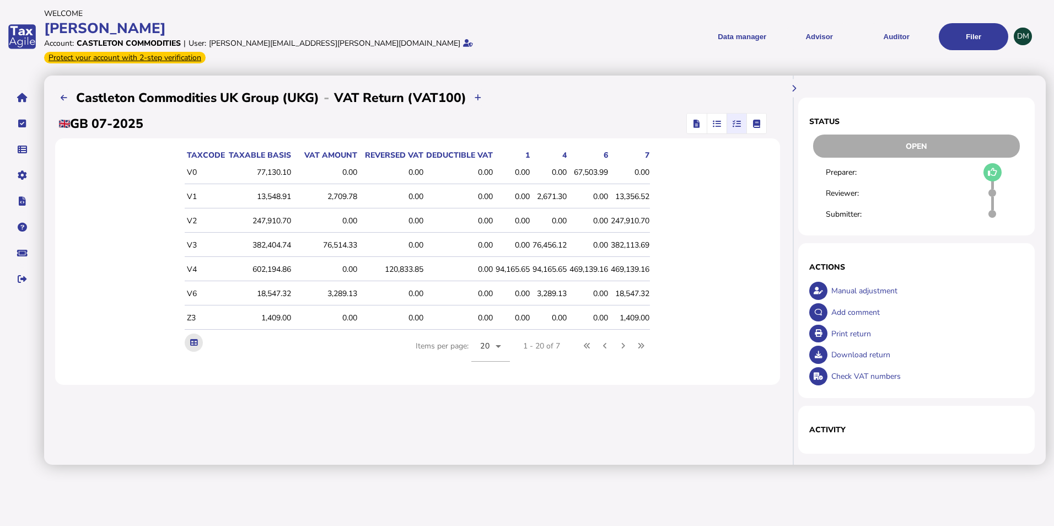
click at [192, 339] on icon at bounding box center [193, 342] width 7 height 7
click at [717, 116] on span "button" at bounding box center [717, 124] width 18 height 20
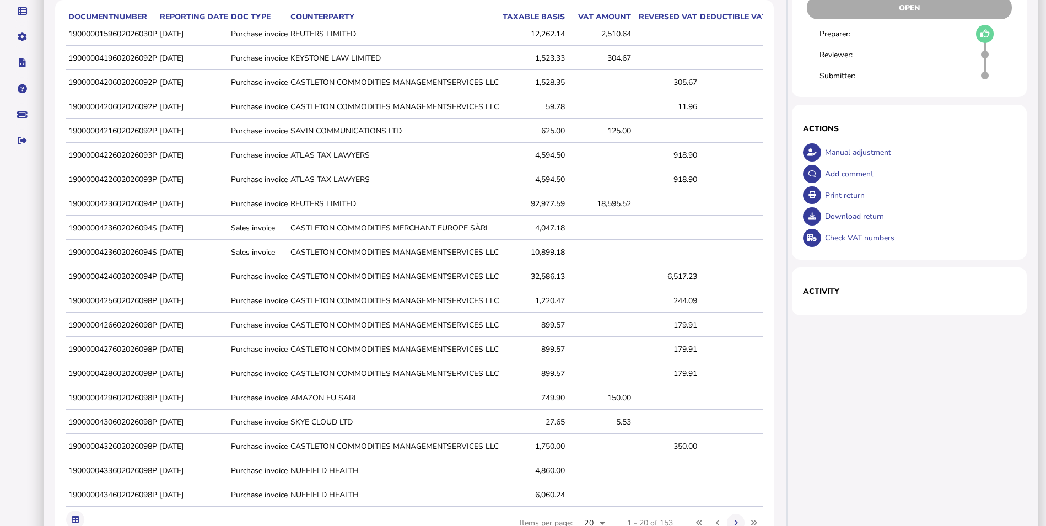
scroll to position [191, 0]
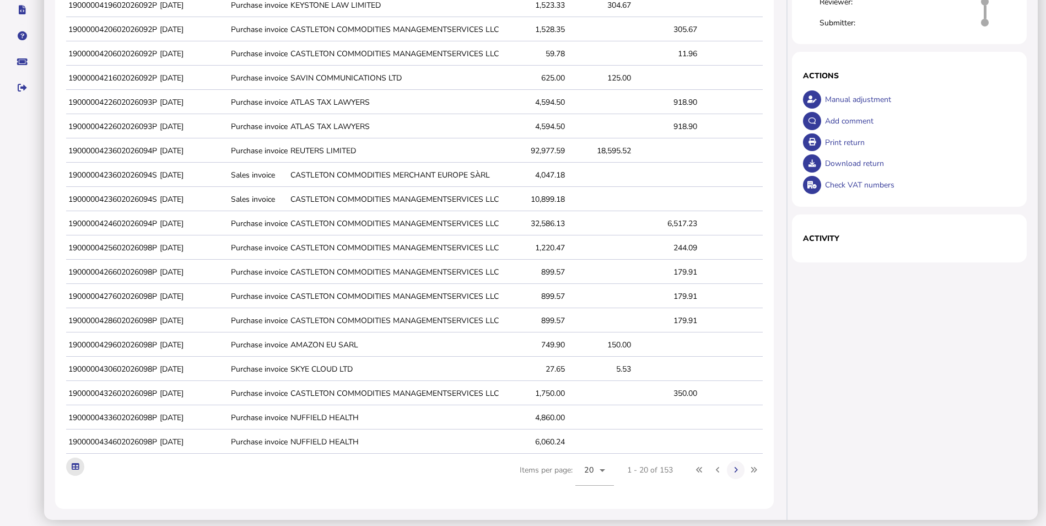
click at [78, 463] on icon at bounding box center [75, 466] width 7 height 7
click at [894, 386] on div "Status Open Preparer: Reviewer: Submitter: × Comment OK Cancel Actions Manual a…" at bounding box center [913, 202] width 249 height 636
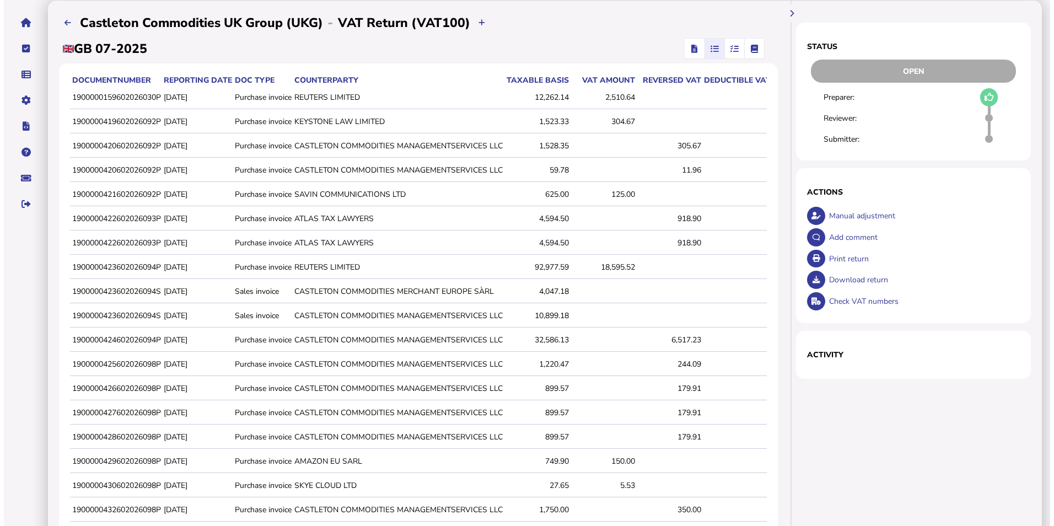
scroll to position [0, 0]
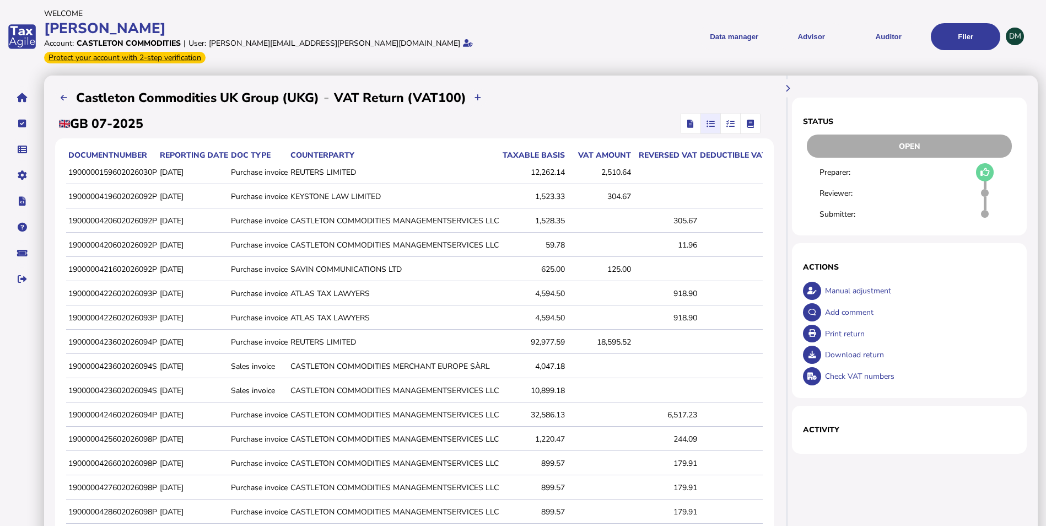
click at [691, 123] on icon "button" at bounding box center [691, 123] width 6 height 1
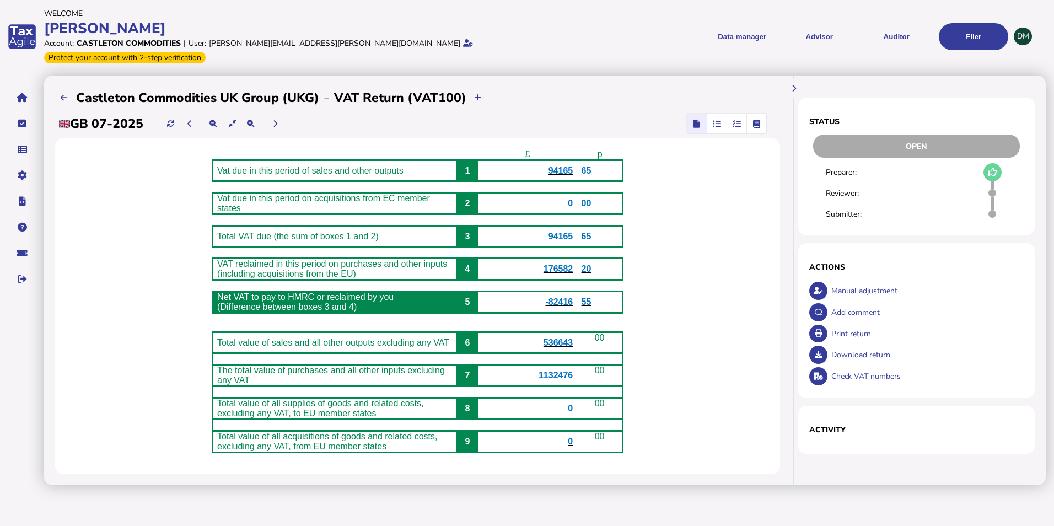
drag, startPoint x: 992, startPoint y: 159, endPoint x: 990, endPoint y: 164, distance: 5.7
click at [992, 172] on icon at bounding box center [992, 172] width 9 height 1
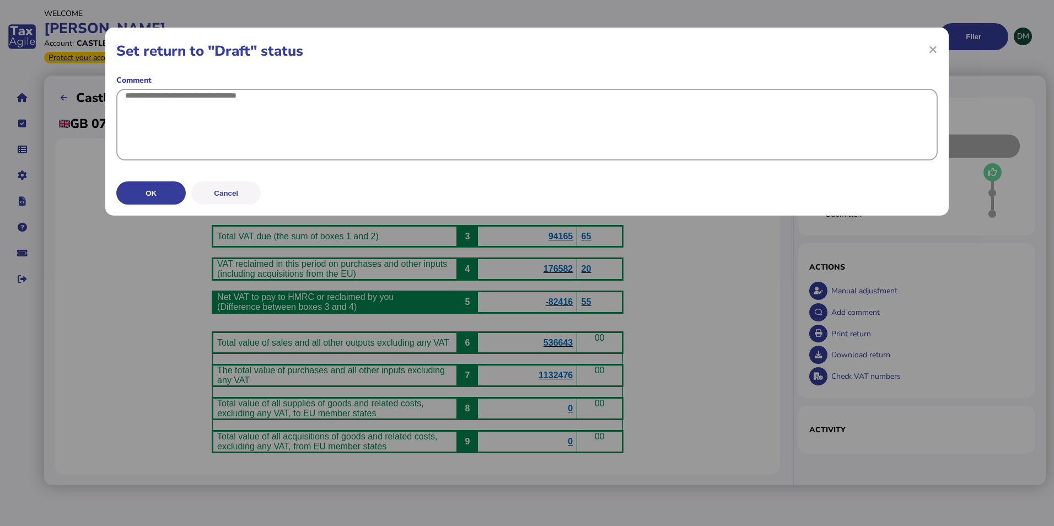
click at [218, 115] on textarea at bounding box center [526, 125] width 821 height 72
type textarea "**"
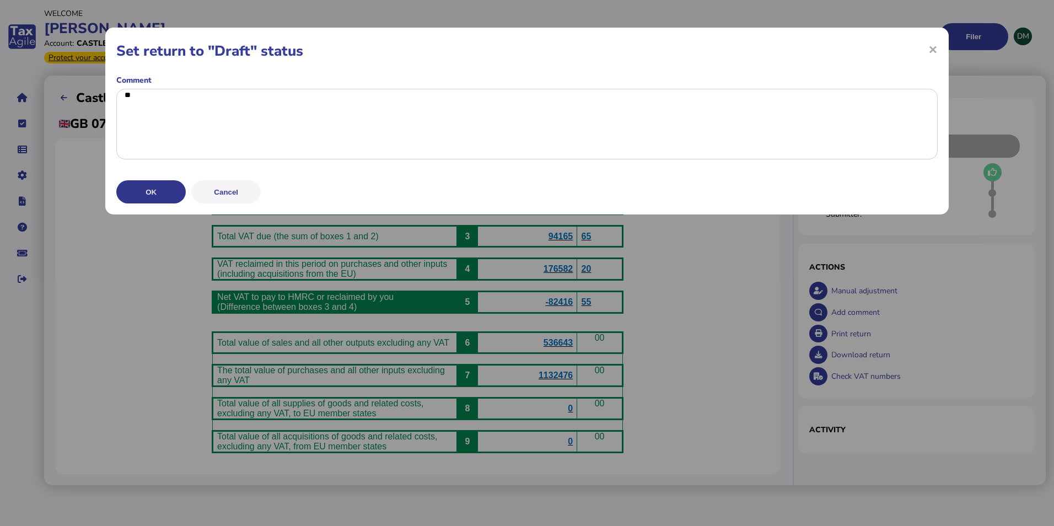
click at [146, 203] on button "OK" at bounding box center [150, 191] width 69 height 23
